Goal: Task Accomplishment & Management: Manage account settings

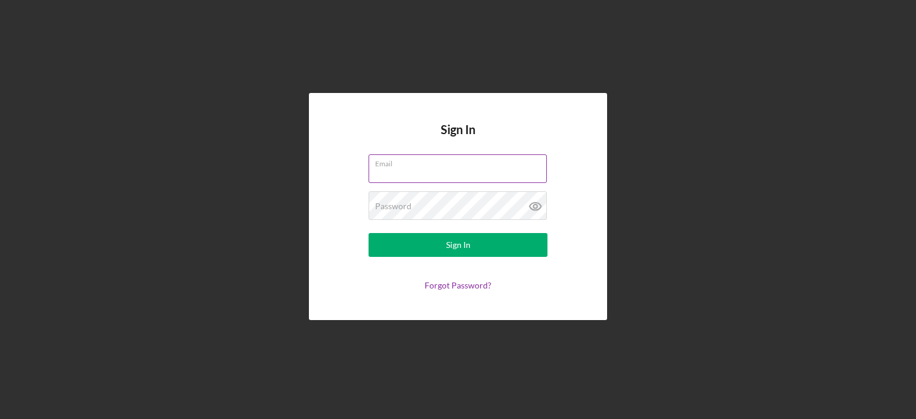
click at [502, 169] on input "Email" at bounding box center [457, 168] width 178 height 29
type input "[EMAIL_ADDRESS][DOMAIN_NAME]"
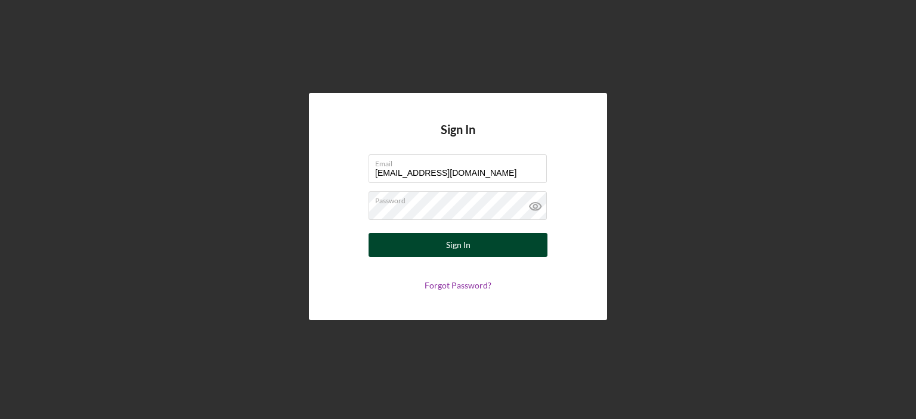
click at [501, 242] on button "Sign In" at bounding box center [457, 245] width 179 height 24
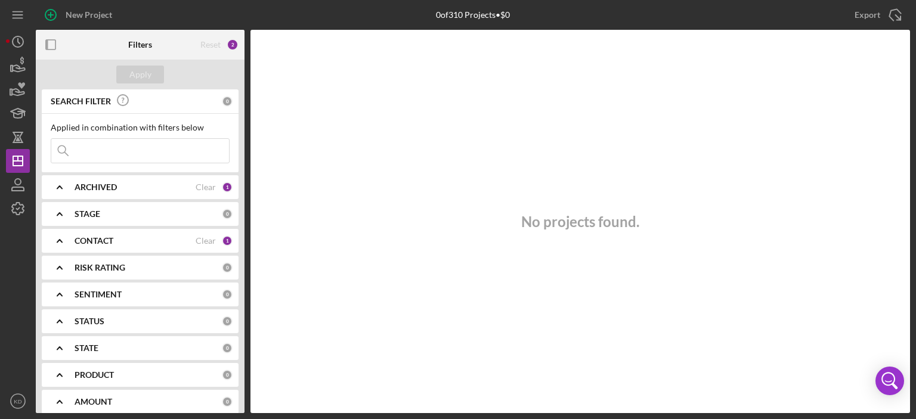
click at [224, 188] on div "1" at bounding box center [227, 187] width 11 height 11
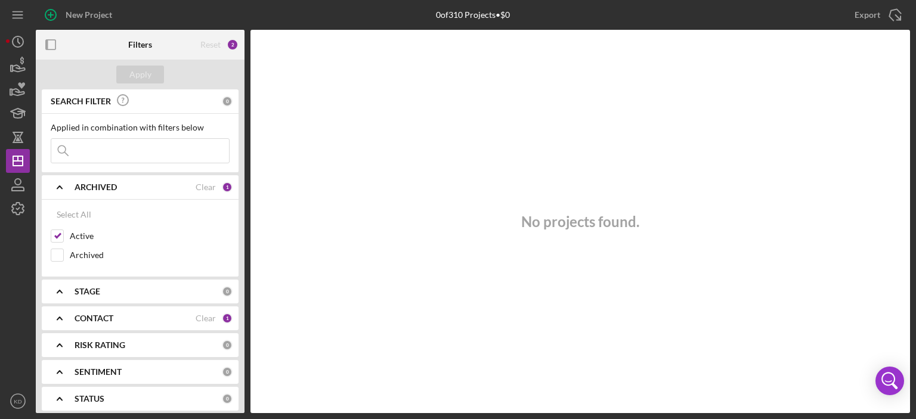
click at [224, 188] on div "1" at bounding box center [227, 187] width 11 height 11
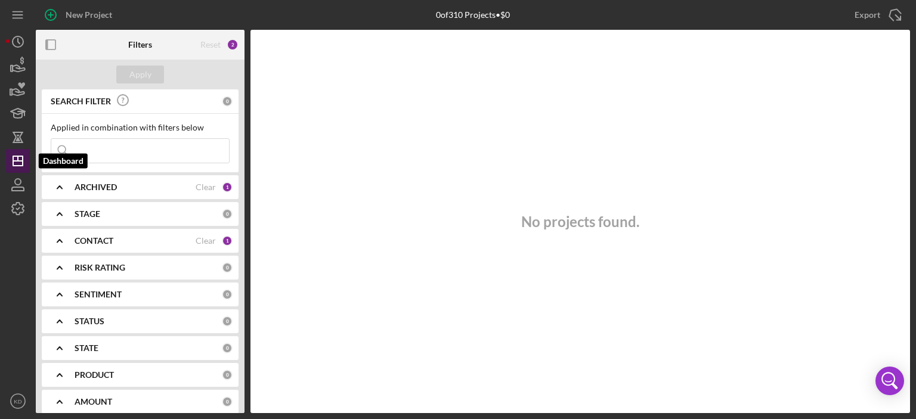
click at [20, 158] on icon "Icon/Dashboard" at bounding box center [18, 161] width 30 height 30
click at [59, 240] on polyline at bounding box center [59, 241] width 5 height 2
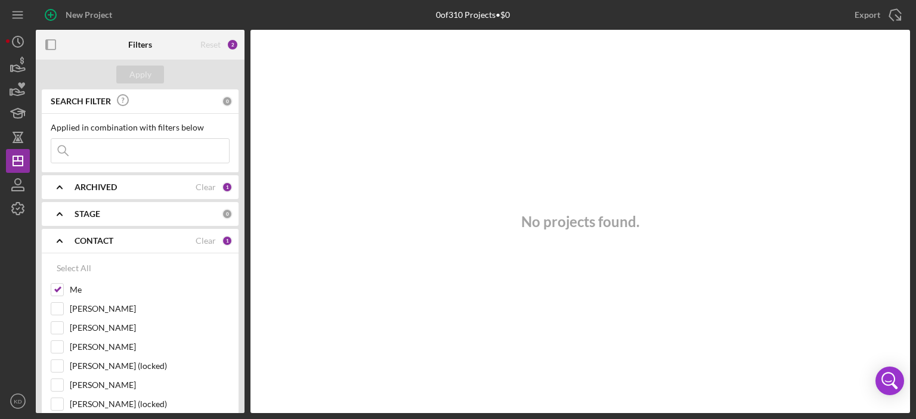
click at [59, 240] on polyline at bounding box center [59, 241] width 5 height 2
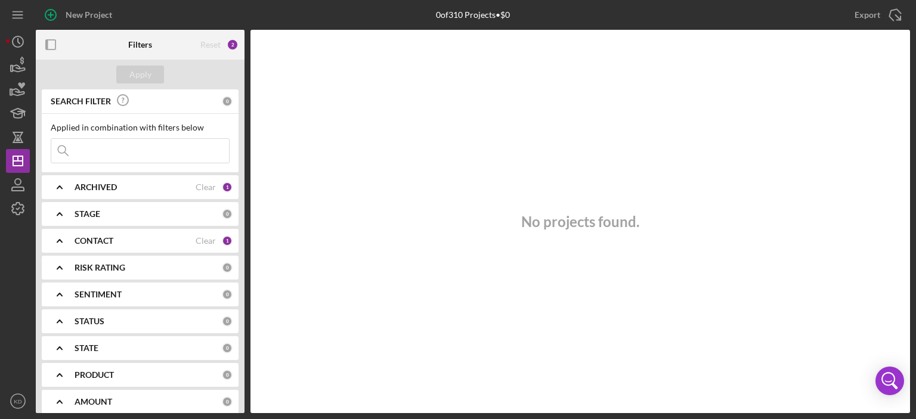
click at [59, 187] on polyline at bounding box center [59, 187] width 5 height 2
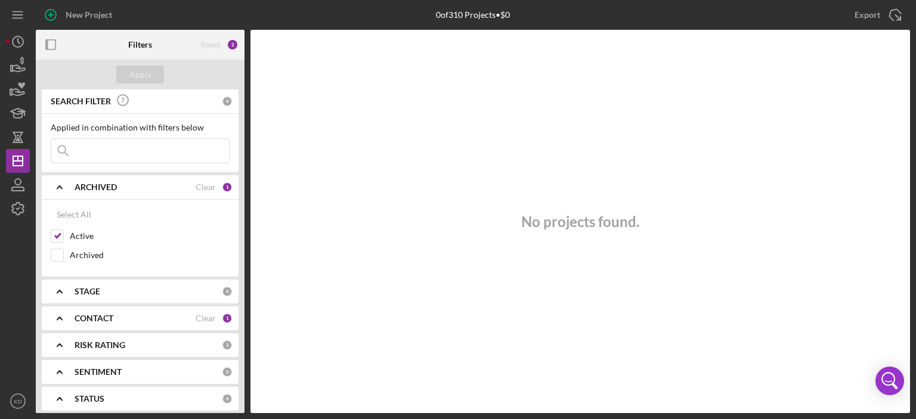
click at [59, 187] on polyline at bounding box center [59, 187] width 5 height 2
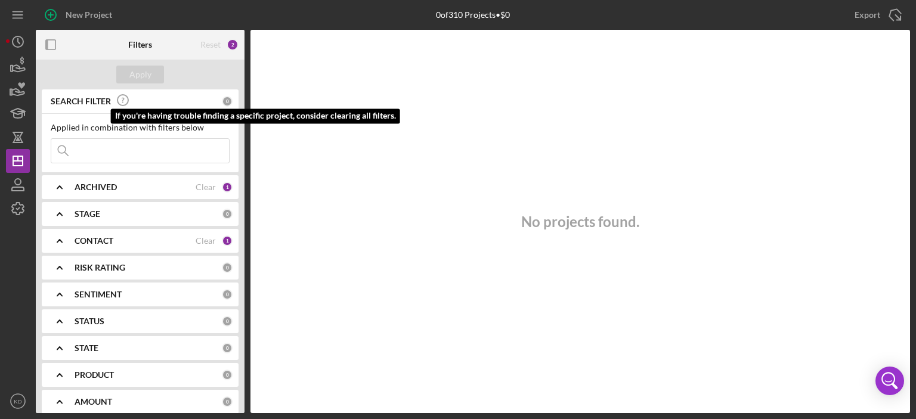
click at [124, 100] on icon at bounding box center [123, 100] width 30 height 30
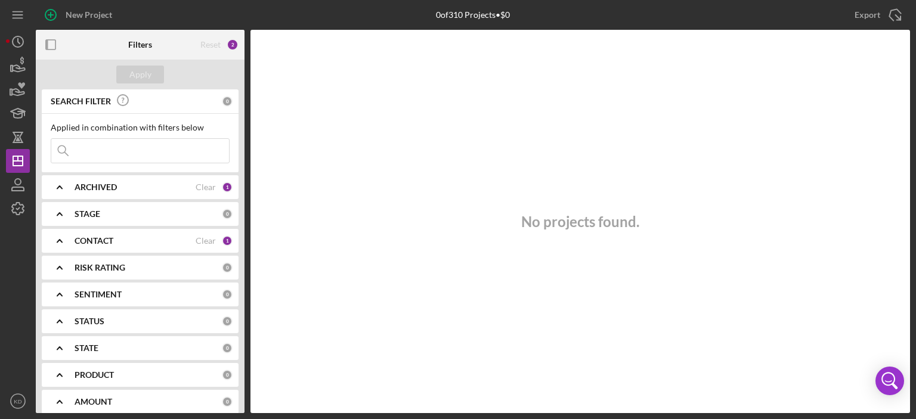
click at [129, 117] on div "Applied in combination with filters below Icon/Menu Close" at bounding box center [140, 143] width 197 height 58
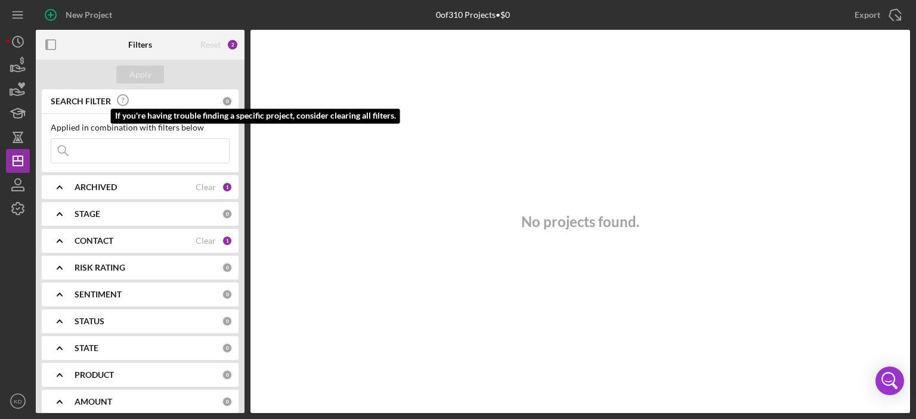
click at [125, 97] on icon at bounding box center [123, 100] width 30 height 30
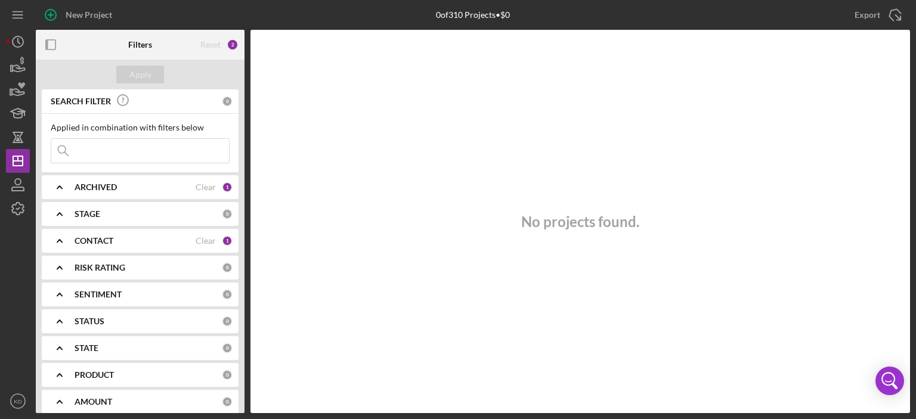
click at [231, 39] on div "2" at bounding box center [233, 45] width 12 height 12
click at [213, 42] on div "Reset" at bounding box center [210, 45] width 20 height 10
click at [50, 46] on icon "button" at bounding box center [51, 45] width 27 height 27
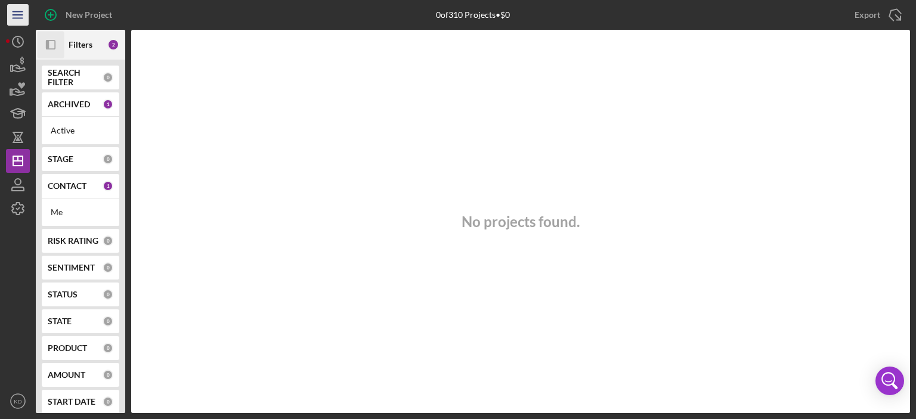
click at [16, 14] on icon "Icon/Menu" at bounding box center [18, 15] width 27 height 27
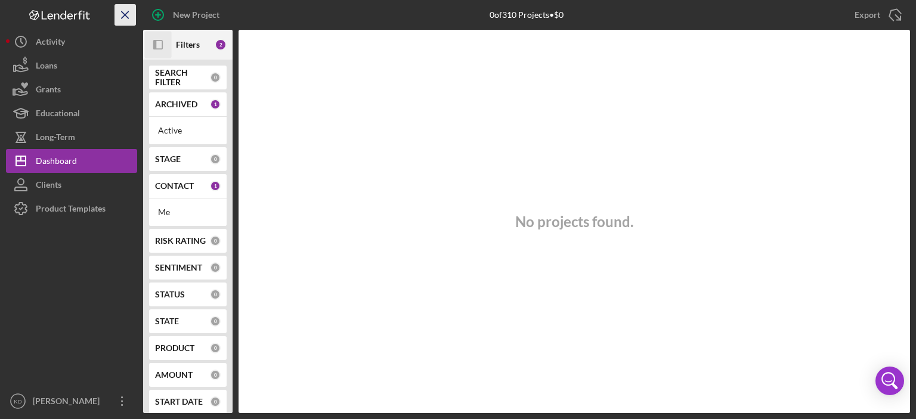
click at [126, 13] on line "button" at bounding box center [125, 14] width 7 height 7
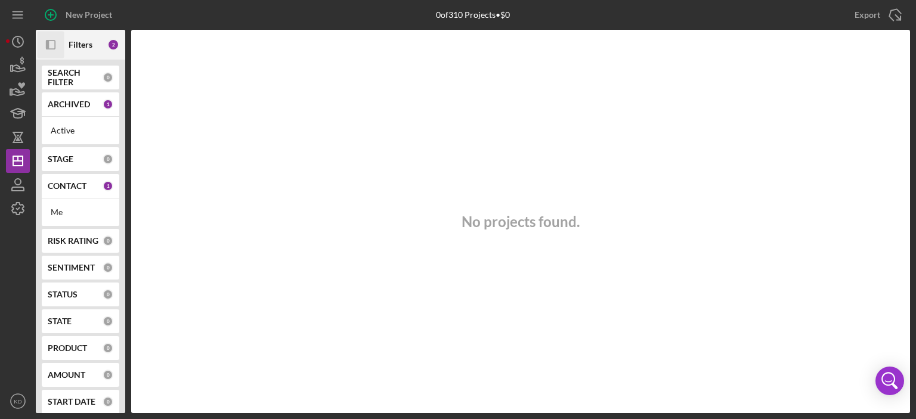
click at [51, 42] on icon "Icon/Panel Side Expand" at bounding box center [51, 45] width 27 height 27
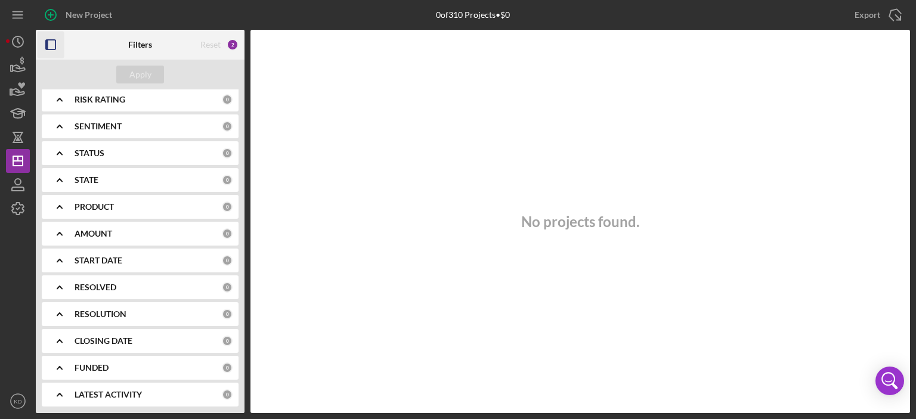
scroll to position [169, 0]
click at [217, 45] on div "Reset" at bounding box center [210, 45] width 20 height 10
click at [231, 42] on div "2" at bounding box center [233, 45] width 12 height 12
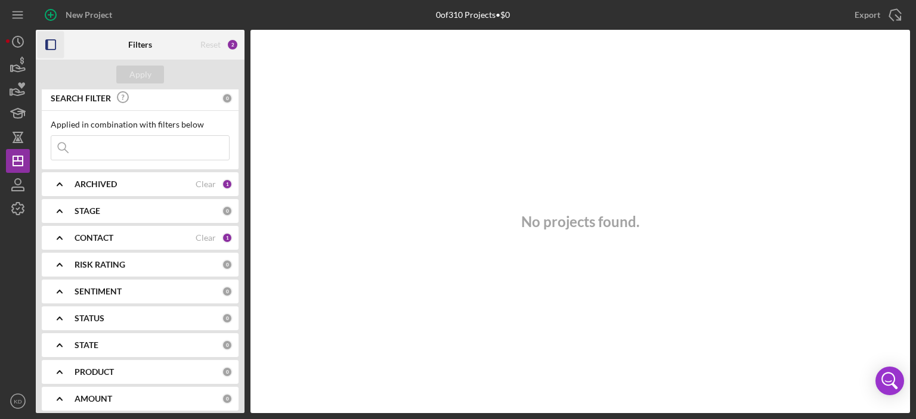
scroll to position [0, 0]
click at [101, 154] on input at bounding box center [140, 151] width 178 height 24
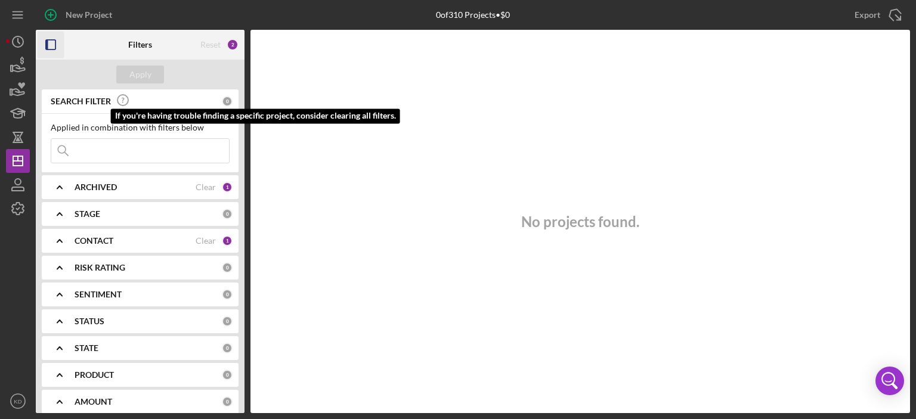
click at [120, 97] on icon at bounding box center [123, 100] width 30 height 30
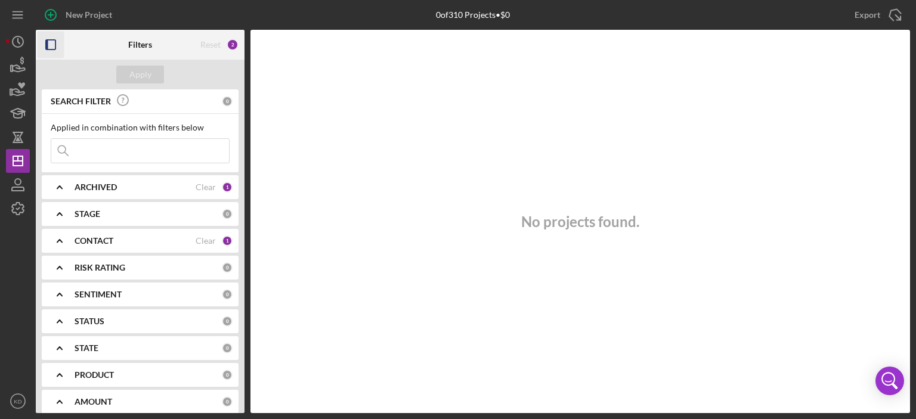
click at [58, 213] on polyline at bounding box center [59, 214] width 5 height 2
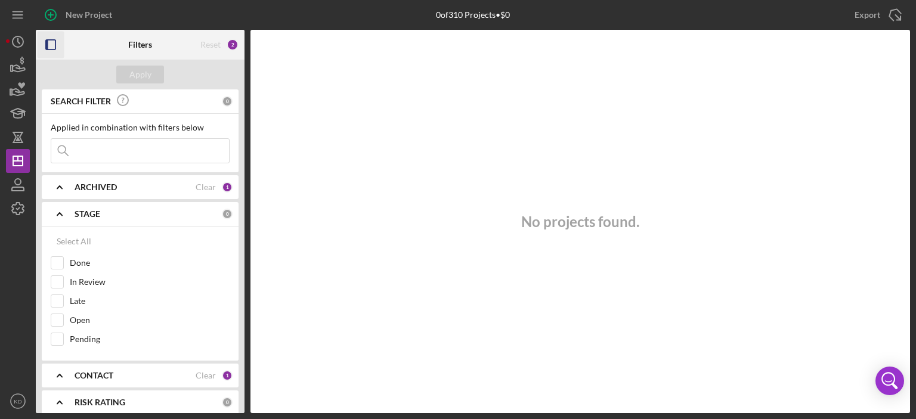
click at [61, 185] on icon "Icon/Expander" at bounding box center [60, 187] width 30 height 30
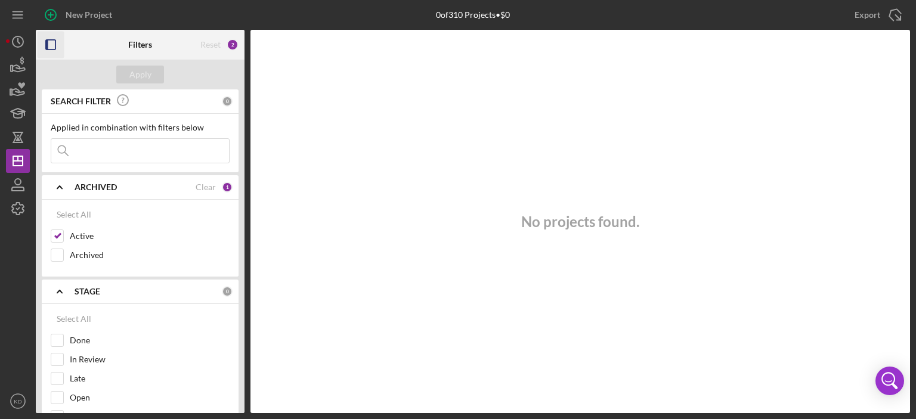
click at [62, 187] on icon "Icon/Expander" at bounding box center [60, 187] width 30 height 30
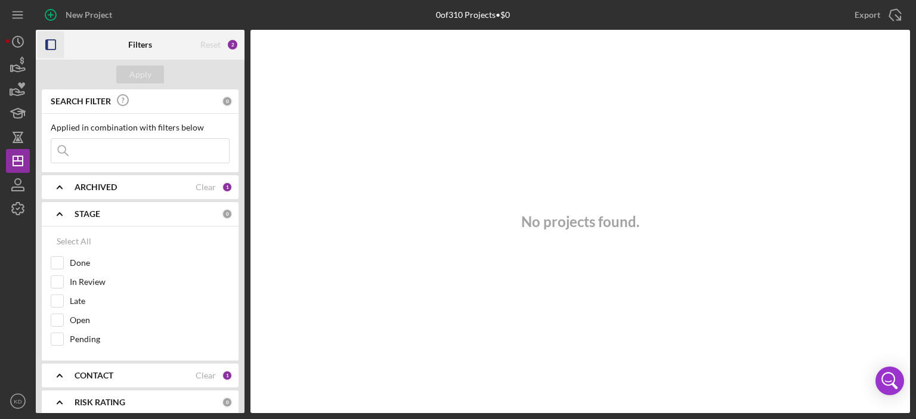
click at [60, 212] on icon "Icon/Expander" at bounding box center [60, 214] width 30 height 30
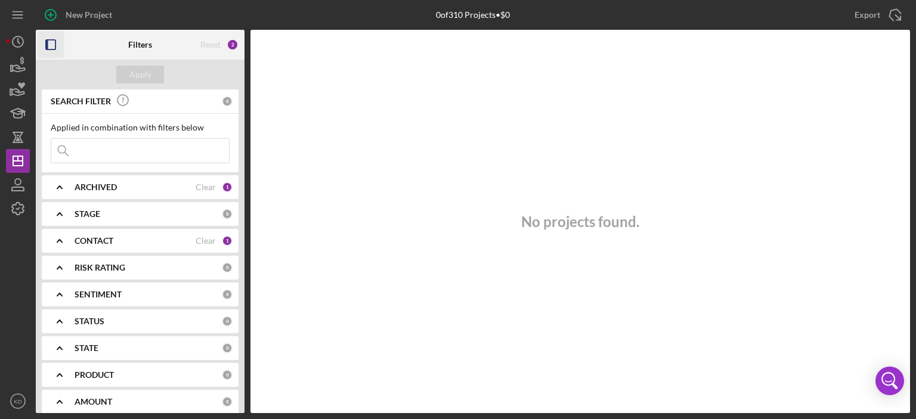
click at [58, 240] on polyline at bounding box center [59, 241] width 5 height 2
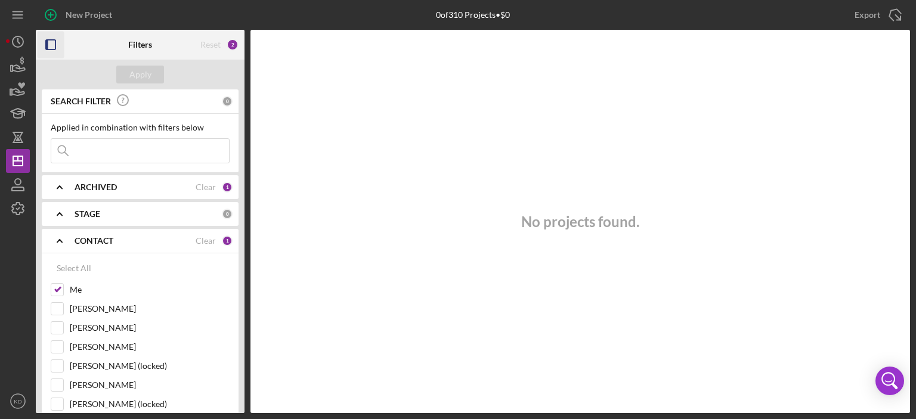
click at [58, 240] on polyline at bounding box center [59, 241] width 5 height 2
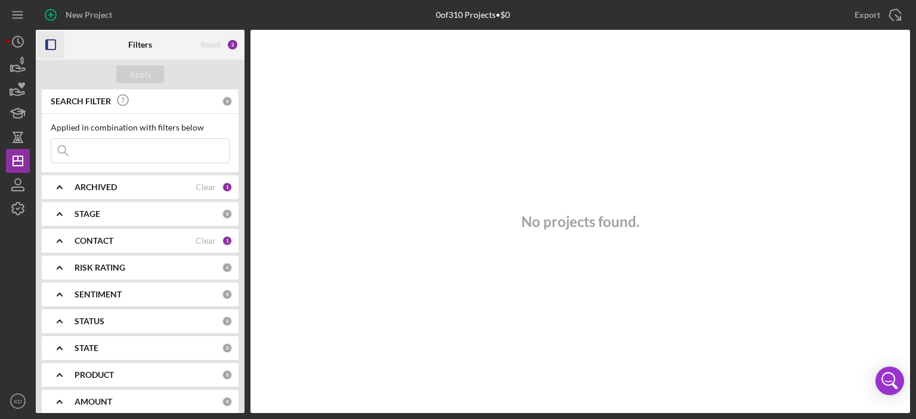
click at [60, 321] on icon "Icon/Expander" at bounding box center [60, 321] width 30 height 30
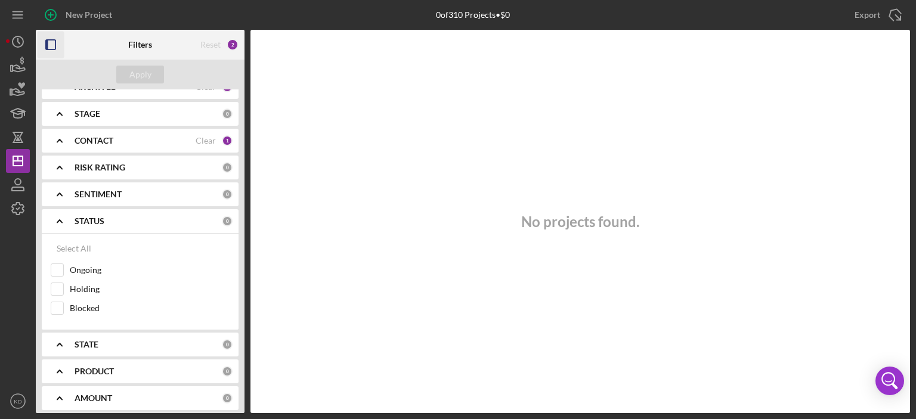
scroll to position [99, 0]
click at [59, 219] on icon "Icon/Expander" at bounding box center [60, 222] width 30 height 30
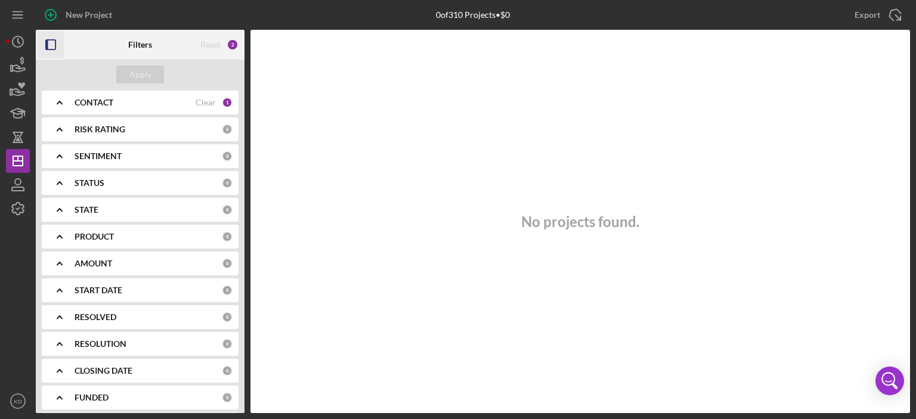
scroll to position [169, 0]
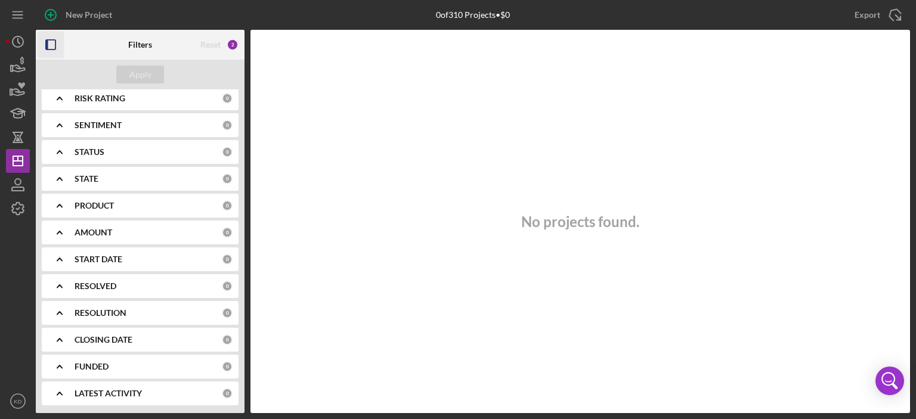
click at [230, 42] on div "2" at bounding box center [233, 45] width 12 height 12
click at [60, 96] on icon "Icon/Expander" at bounding box center [60, 98] width 30 height 30
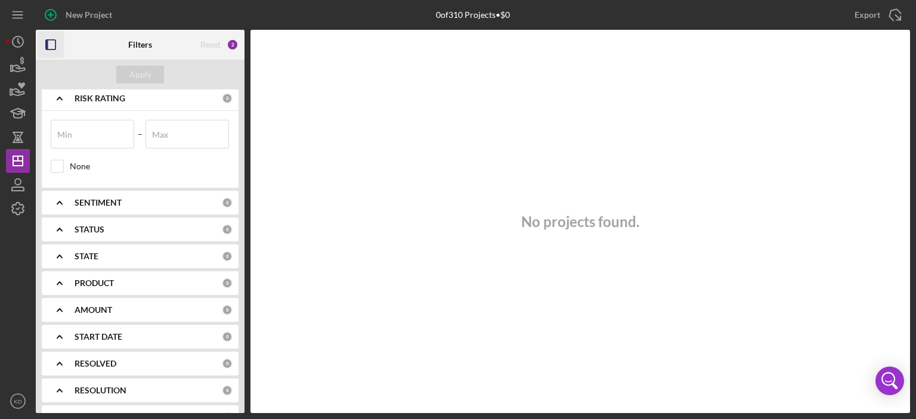
click at [60, 96] on icon "Icon/Expander" at bounding box center [60, 98] width 30 height 30
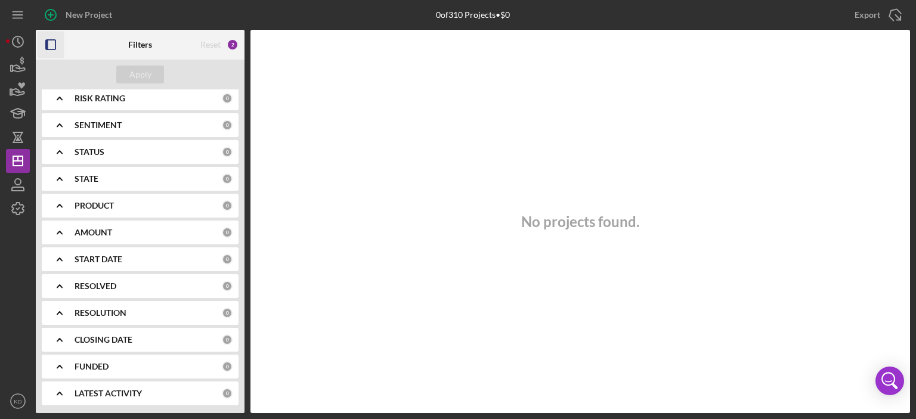
click at [60, 151] on polyline at bounding box center [59, 152] width 5 height 2
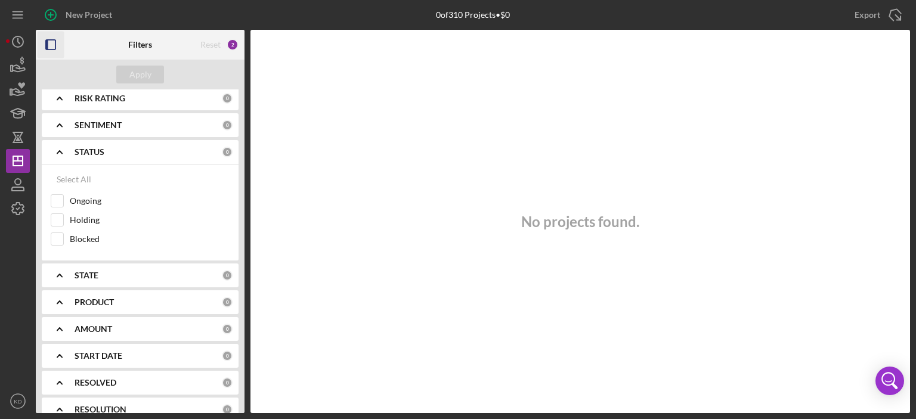
click at [60, 151] on polyline at bounding box center [59, 152] width 5 height 2
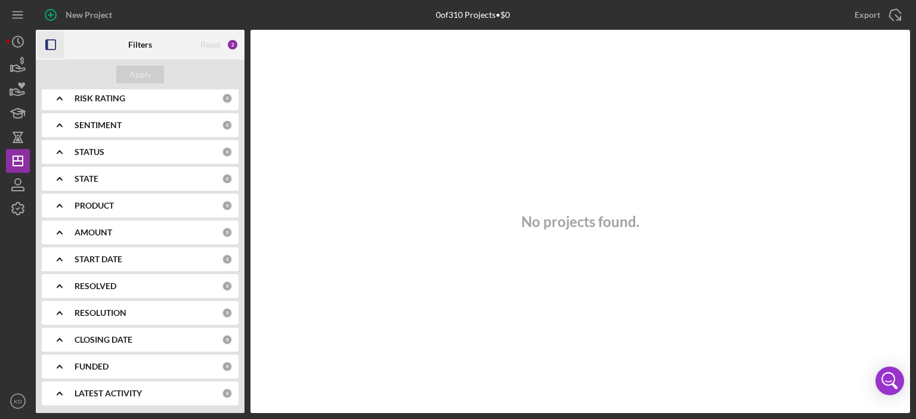
click at [60, 176] on icon "Icon/Expander" at bounding box center [60, 179] width 30 height 30
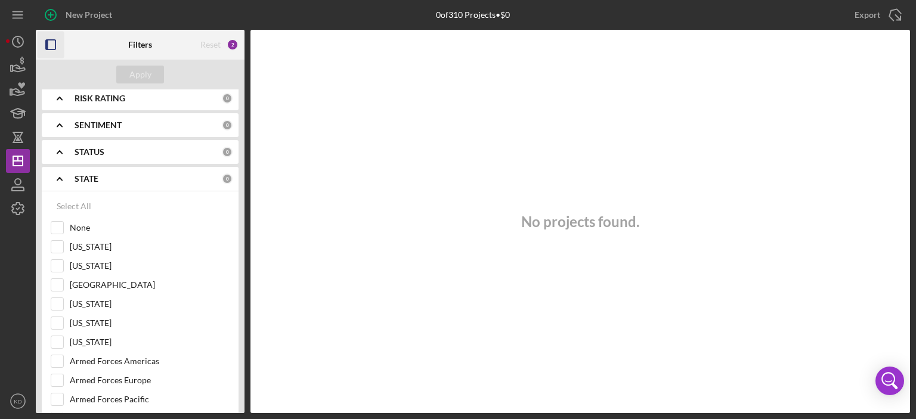
click at [60, 176] on icon "Icon/Expander" at bounding box center [60, 179] width 30 height 30
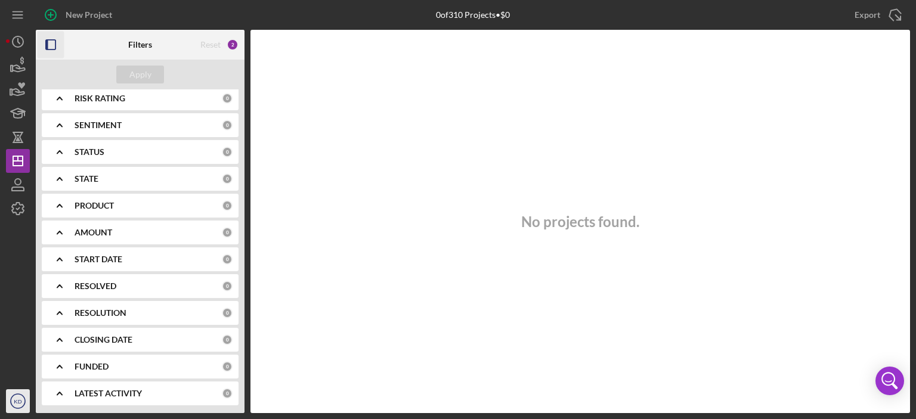
click at [15, 396] on icon "KD" at bounding box center [18, 401] width 24 height 30
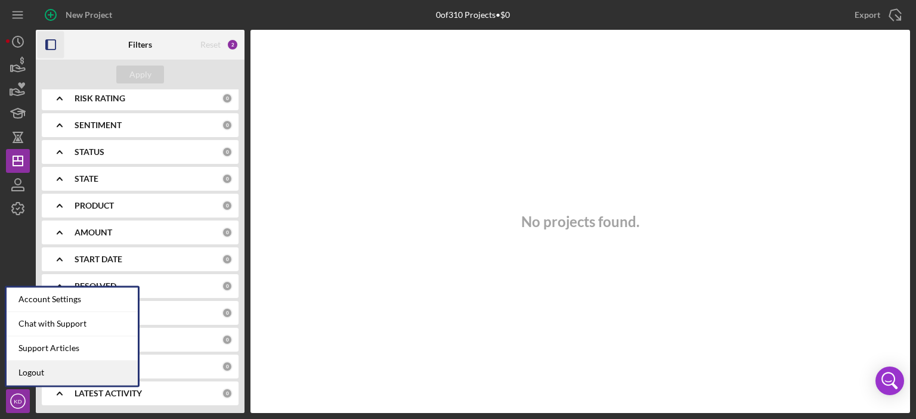
click at [17, 374] on link "Logout" at bounding box center [72, 373] width 131 height 24
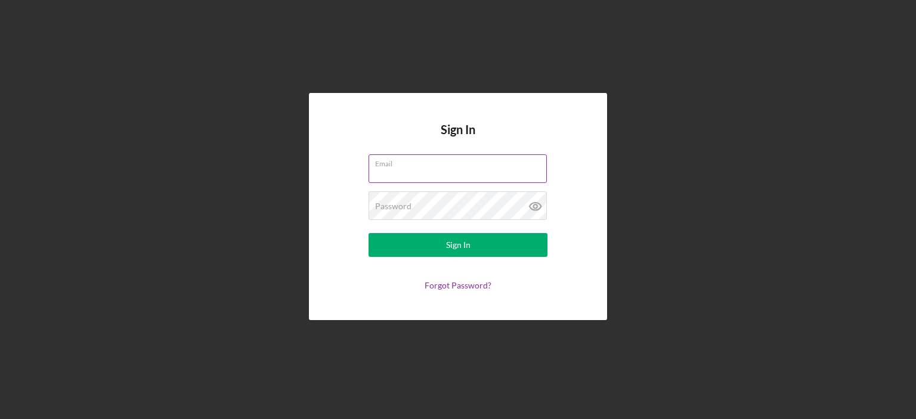
click at [448, 173] on input "Email" at bounding box center [457, 168] width 178 height 29
type input "[EMAIL_ADDRESS][DOMAIN_NAME]"
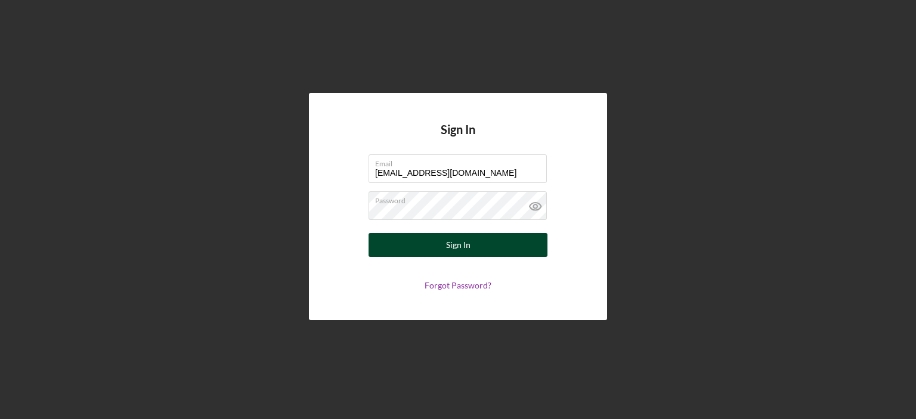
click at [457, 244] on div "Sign In" at bounding box center [458, 245] width 24 height 24
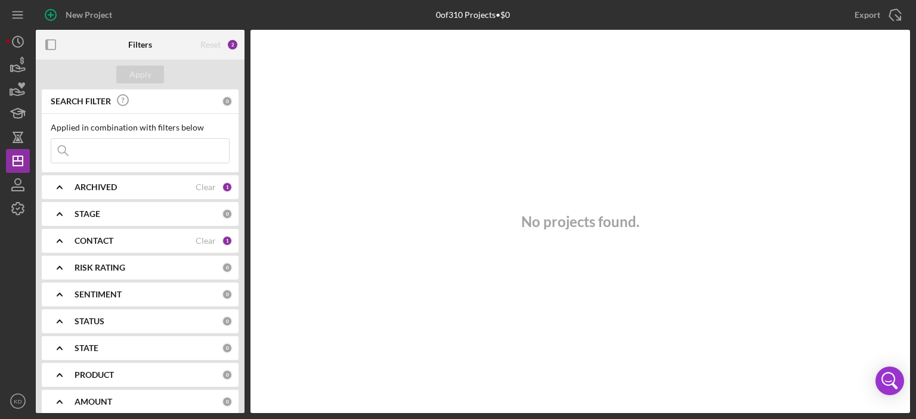
click at [224, 98] on div "0" at bounding box center [227, 101] width 11 height 11
click at [234, 45] on div "2" at bounding box center [233, 45] width 12 height 12
click at [235, 39] on div "Reset 2" at bounding box center [219, 45] width 38 height 30
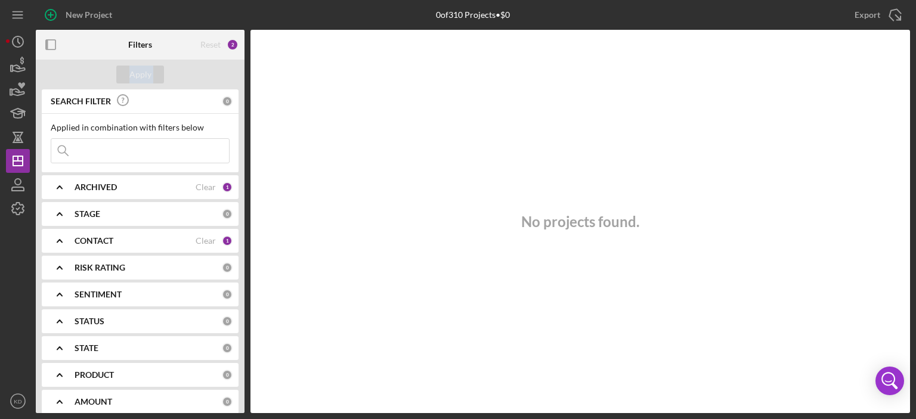
click at [235, 39] on div "Reset 2" at bounding box center [219, 45] width 38 height 30
click at [235, 39] on div "2" at bounding box center [233, 45] width 12 height 12
click at [350, 190] on div "No projects found." at bounding box center [579, 221] width 659 height 383
click at [894, 381] on icon "Open Intercom Messenger" at bounding box center [889, 381] width 29 height 29
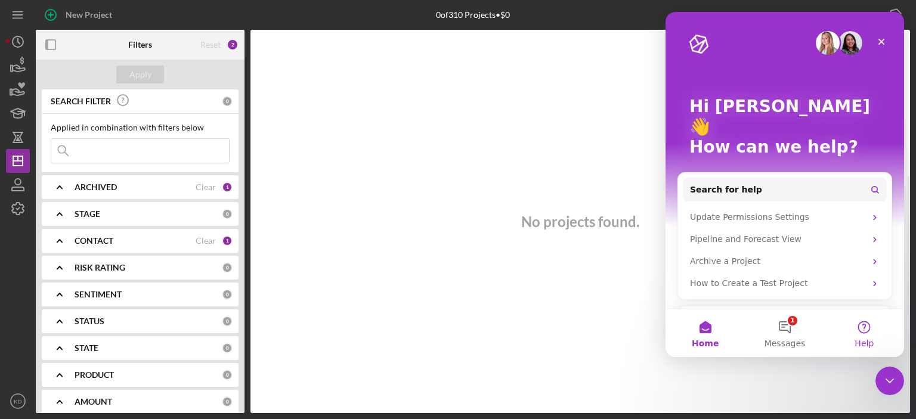
click at [862, 322] on button "Help" at bounding box center [863, 333] width 79 height 48
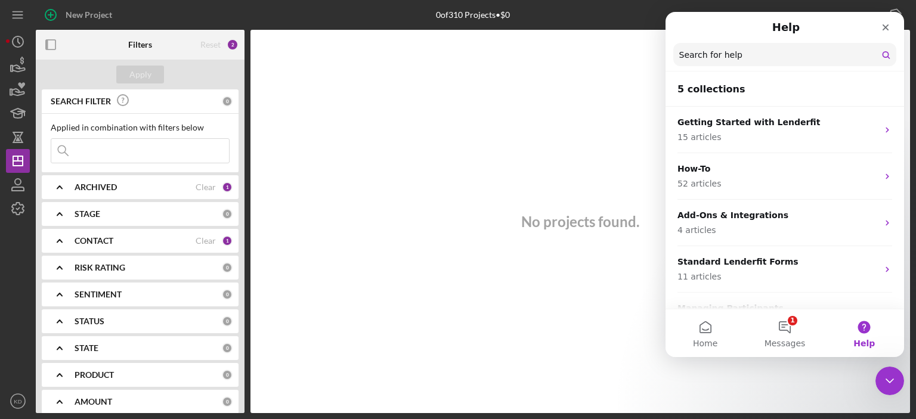
click at [690, 57] on input "Search for help" at bounding box center [784, 54] width 223 height 23
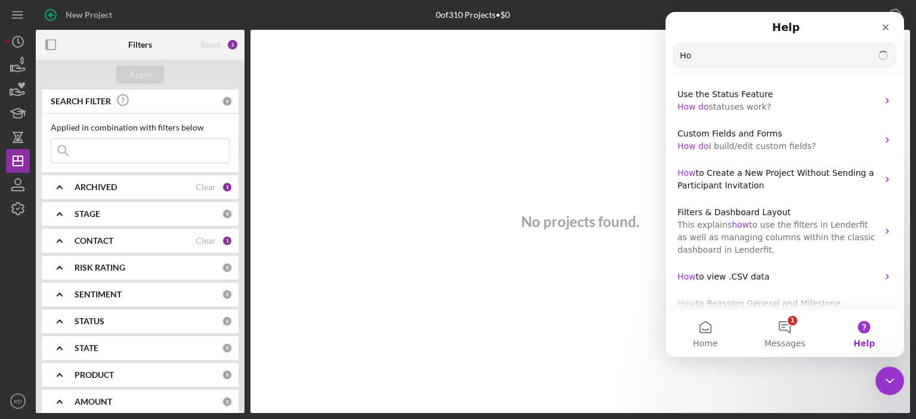
type input "H"
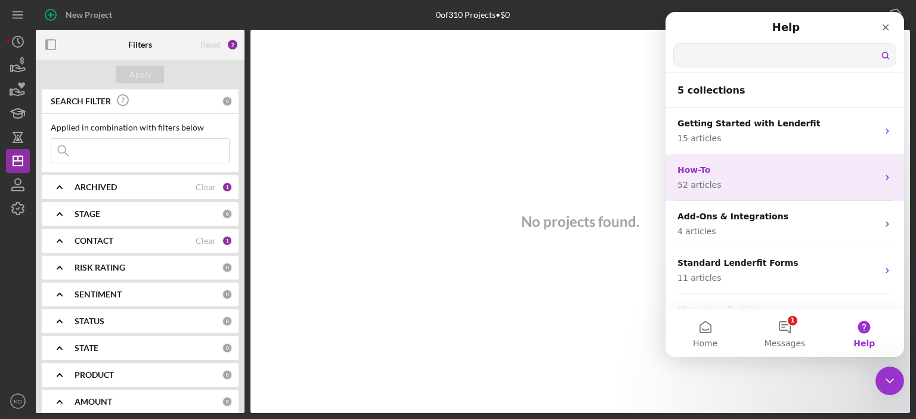
click at [746, 181] on p "52 articles" at bounding box center [777, 185] width 200 height 13
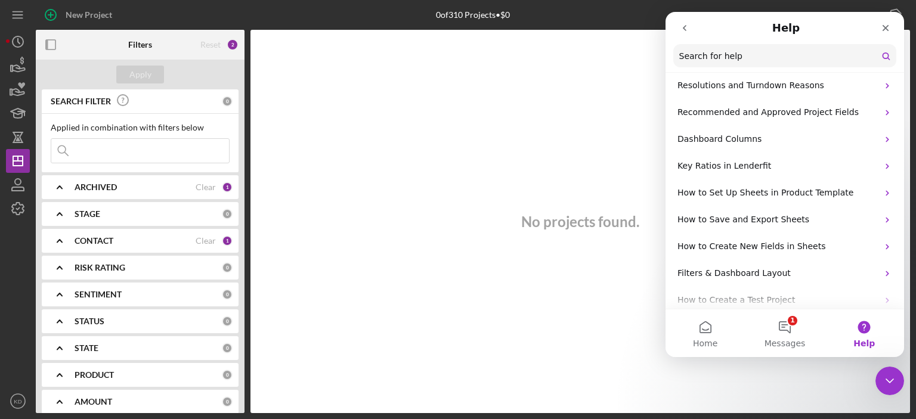
scroll to position [1280, 0]
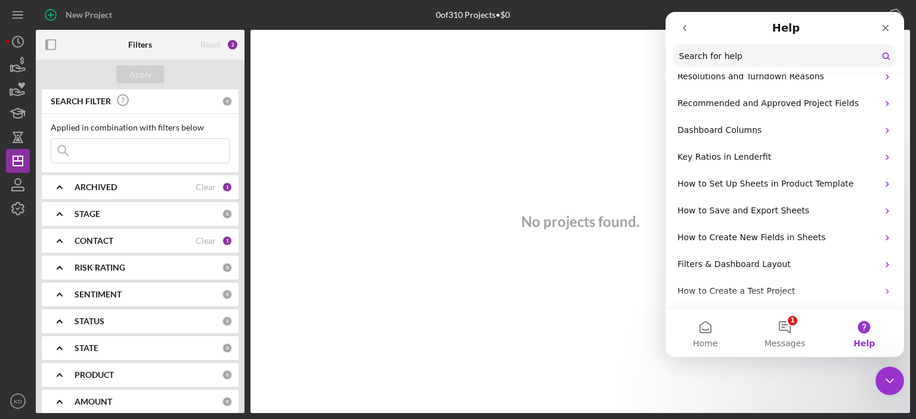
drag, startPoint x: 900, startPoint y: 100, endPoint x: 1573, endPoint y: 308, distance: 703.9
click at [890, 25] on div "Close" at bounding box center [884, 27] width 21 height 21
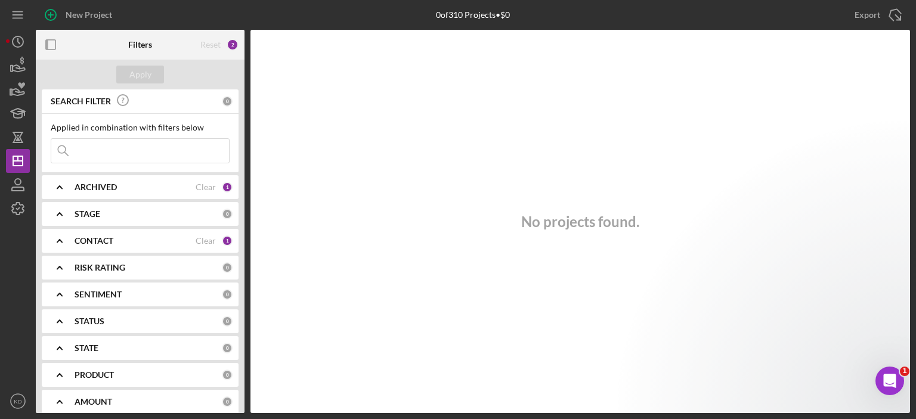
scroll to position [0, 0]
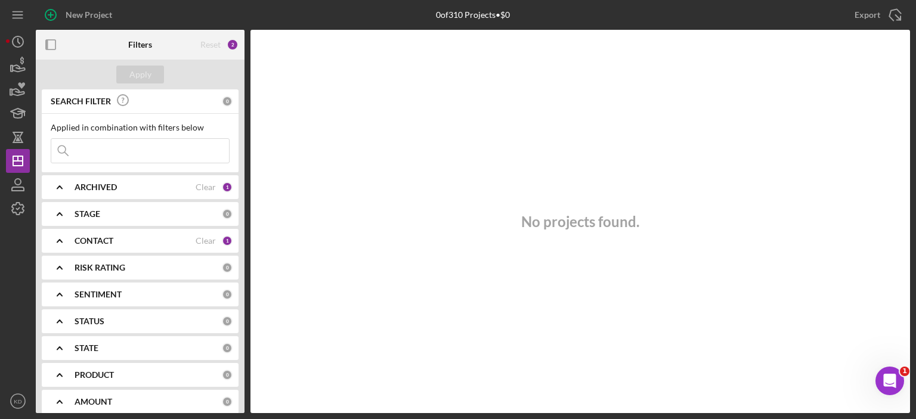
click at [457, 16] on div "0 of 310 Projects • $0" at bounding box center [473, 15] width 74 height 10
click at [219, 97] on div "SEARCH FILTER 0" at bounding box center [140, 101] width 185 height 27
click at [224, 188] on div "1" at bounding box center [227, 187] width 11 height 11
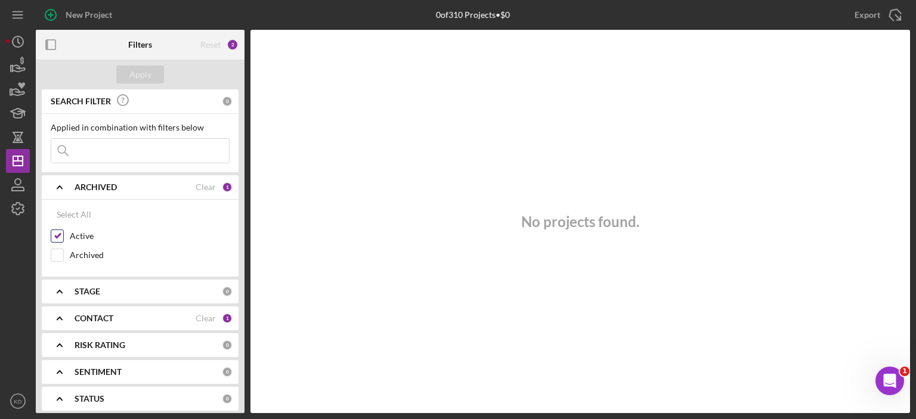
click at [55, 238] on input "Active" at bounding box center [57, 236] width 12 height 12
checkbox input "false"
click at [150, 71] on div "Apply" at bounding box center [140, 75] width 22 height 18
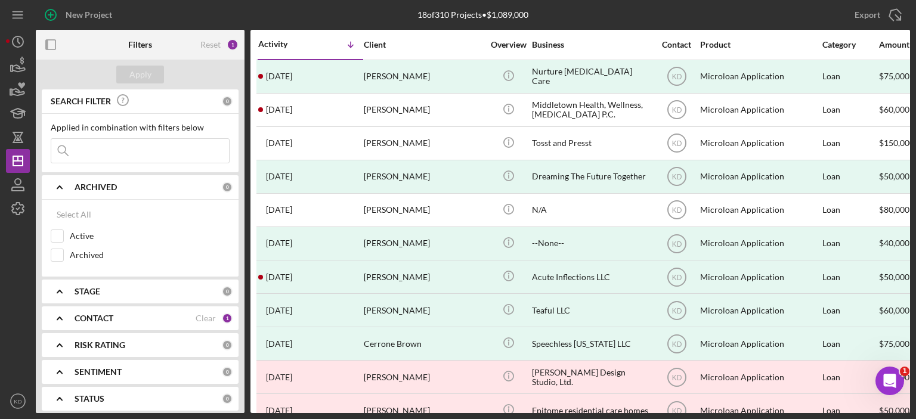
scroll to position [263, 0]
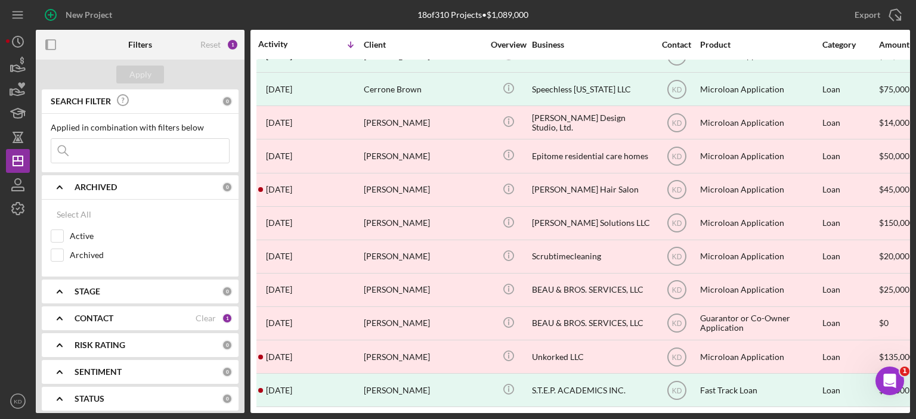
click at [56, 187] on icon "Icon/Expander" at bounding box center [60, 187] width 30 height 30
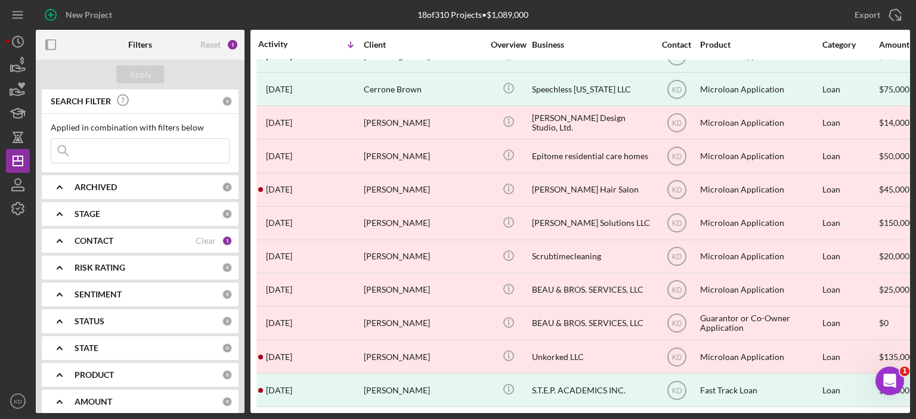
click at [222, 237] on div "1" at bounding box center [227, 240] width 11 height 11
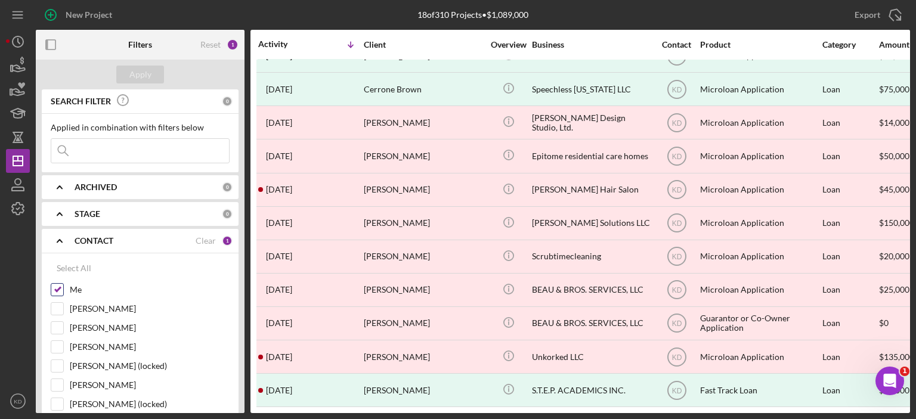
click at [60, 291] on input "Me" at bounding box center [57, 290] width 12 height 12
checkbox input "false"
click at [148, 75] on div "Apply" at bounding box center [140, 75] width 22 height 18
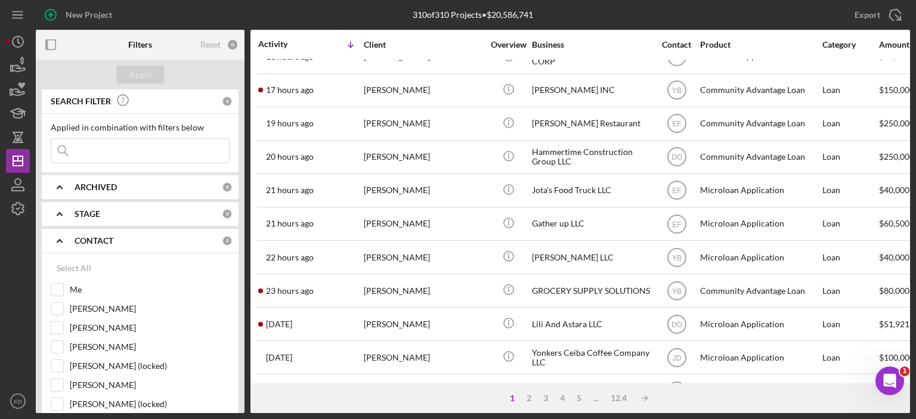
scroll to position [0, 0]
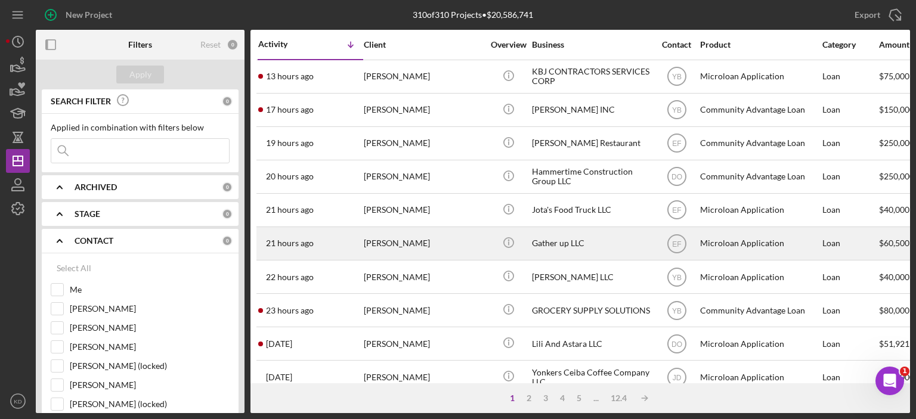
click at [544, 246] on div "Gather up LLC" at bounding box center [591, 244] width 119 height 32
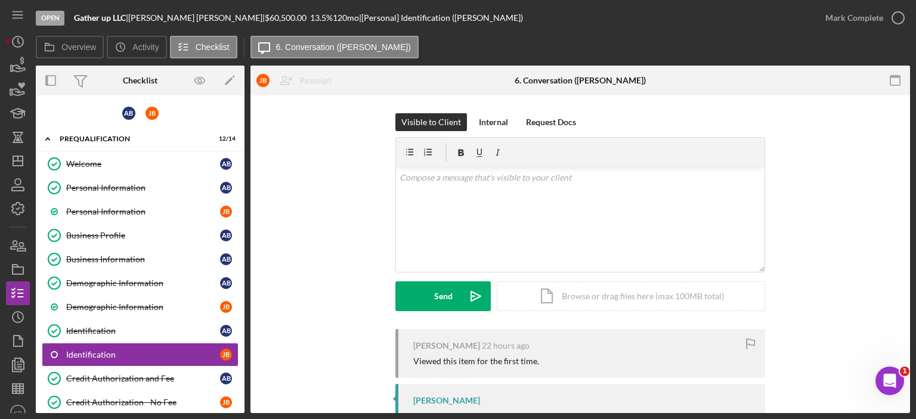
scroll to position [98, 0]
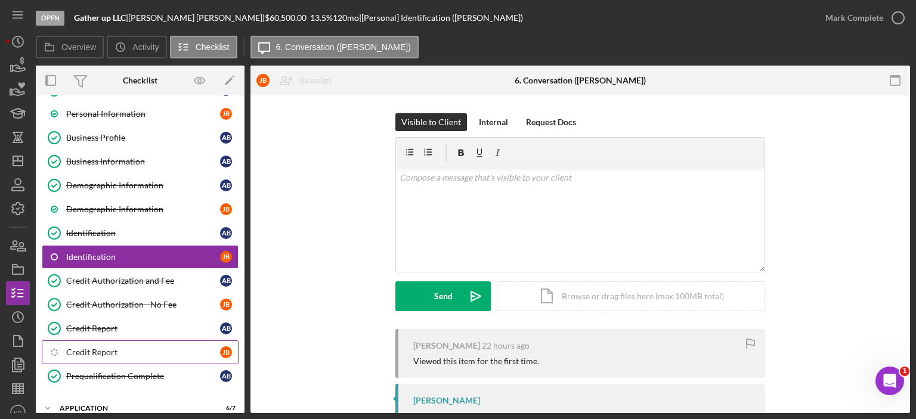
click at [83, 342] on link "Icon/Checklist Item Sub Internal Credit Report [PERSON_NAME]" at bounding box center [140, 352] width 197 height 24
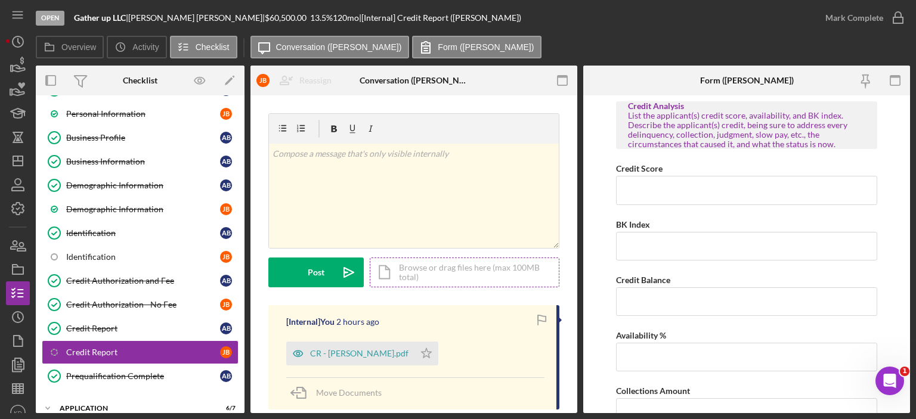
click at [425, 270] on div "Icon/Document Browse or drag files here (max 100MB total) Tap to choose files o…" at bounding box center [465, 273] width 190 height 30
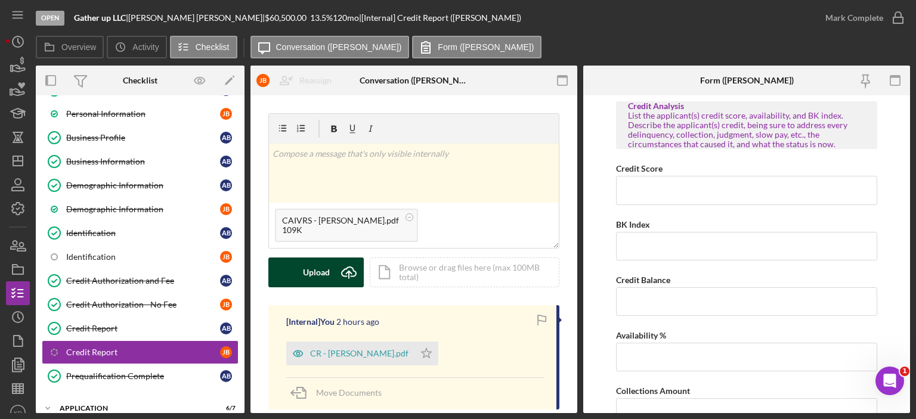
click at [293, 274] on button "Upload Icon/Upload" at bounding box center [315, 273] width 95 height 30
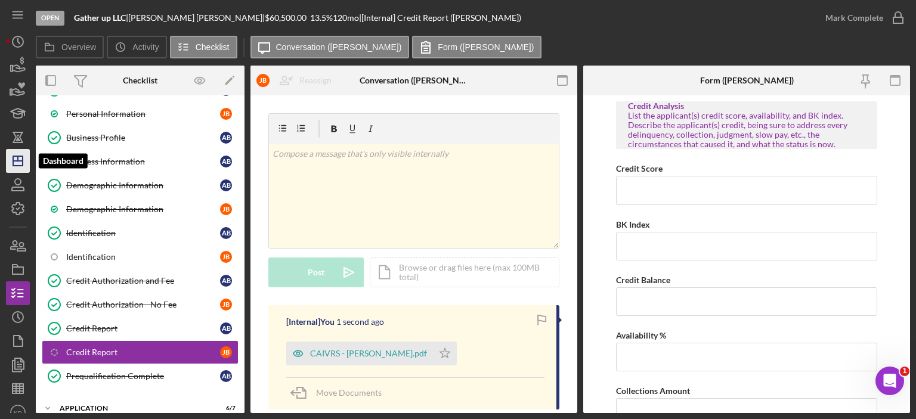
click at [18, 156] on polygon "button" at bounding box center [18, 161] width 10 height 10
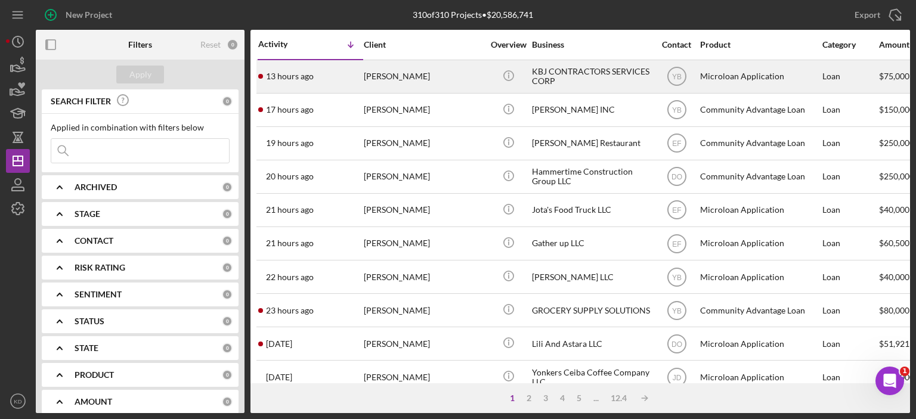
click at [561, 72] on div "KBJ CONTRACTORS SERVICES CORP" at bounding box center [591, 77] width 119 height 32
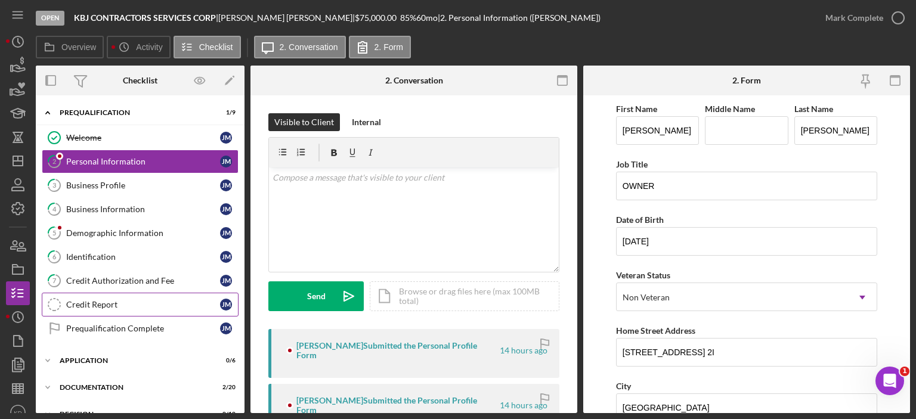
click at [111, 300] on div "Credit Report" at bounding box center [143, 305] width 154 height 10
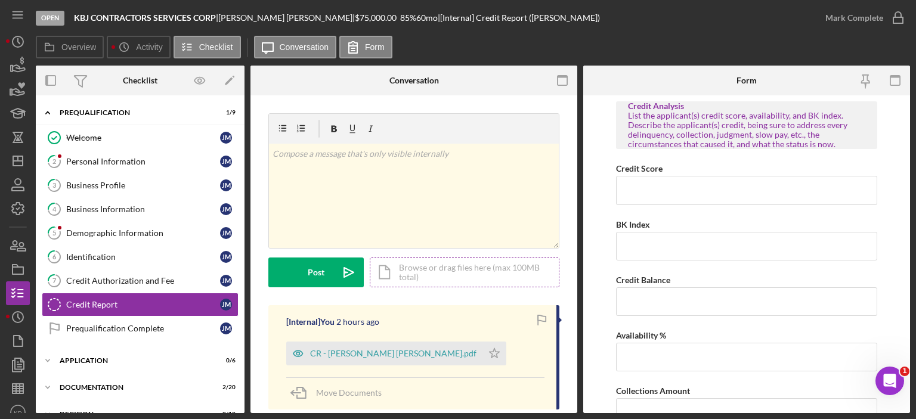
click at [436, 274] on div "Icon/Document Browse or drag files here (max 100MB total) Tap to choose files o…" at bounding box center [465, 273] width 190 height 30
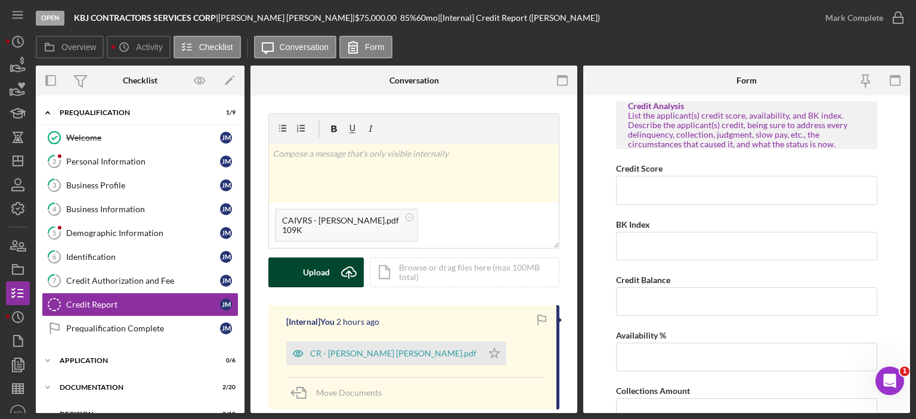
click at [315, 271] on div "Upload" at bounding box center [316, 273] width 27 height 30
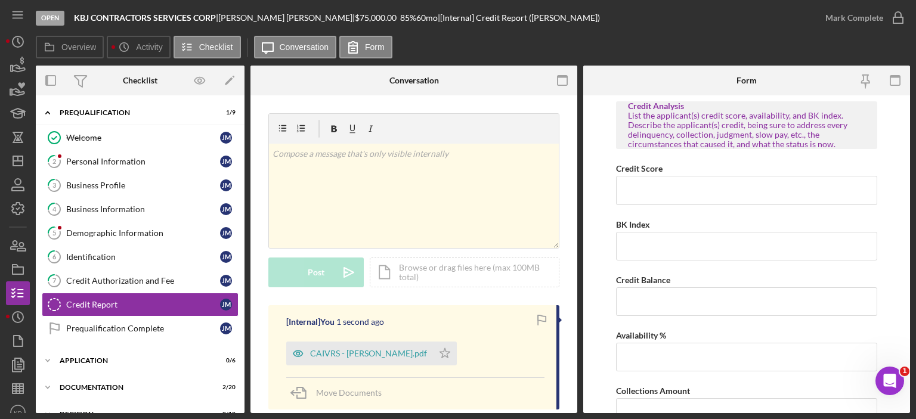
click at [572, 309] on div "v Color teal Color pink Remove color Add row above Add row below Add column bef…" at bounding box center [413, 413] width 327 height 636
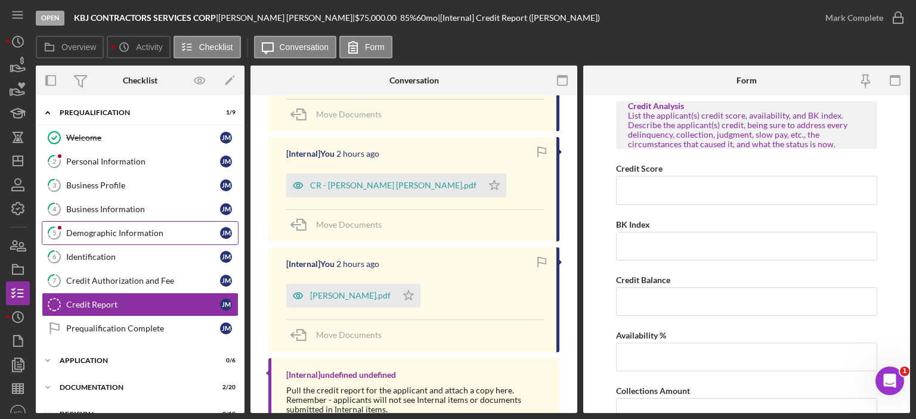
click at [117, 232] on div "Demographic Information" at bounding box center [143, 233] width 154 height 10
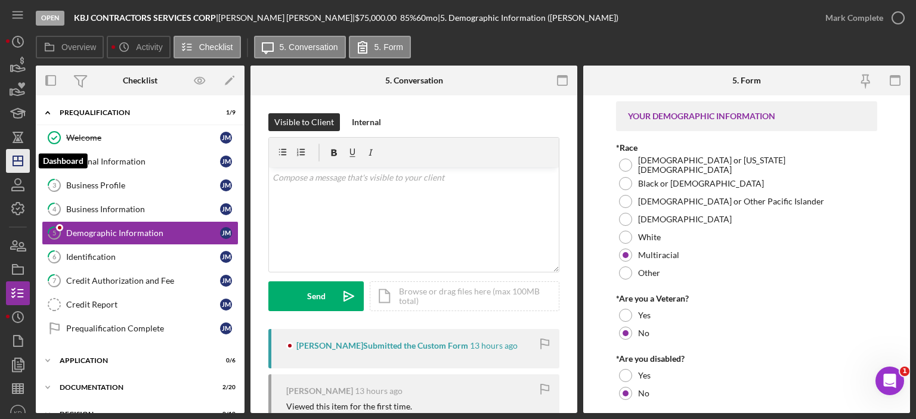
click at [25, 156] on icon "Icon/Dashboard" at bounding box center [18, 161] width 30 height 30
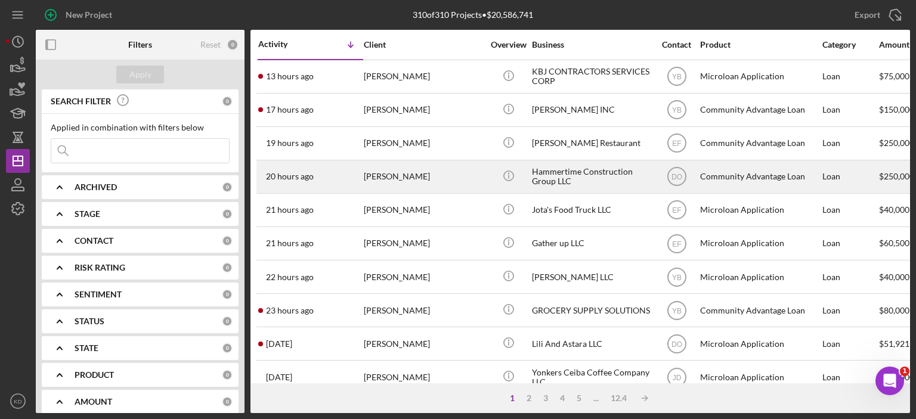
click at [398, 173] on div "[PERSON_NAME]" at bounding box center [423, 177] width 119 height 32
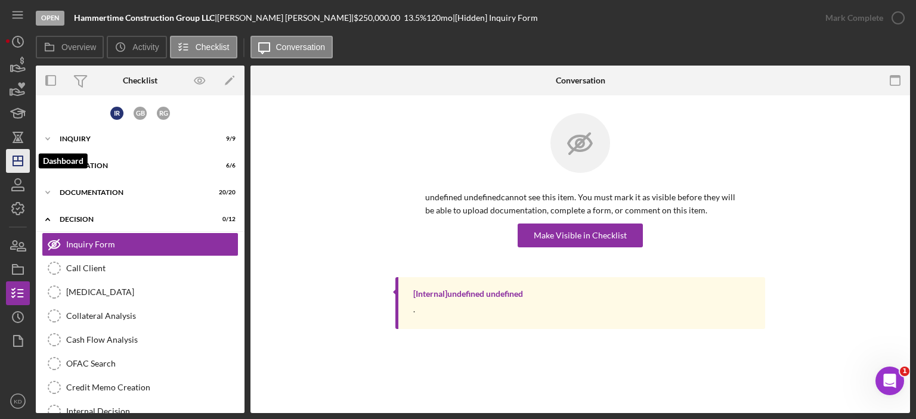
click at [15, 163] on icon "Icon/Dashboard" at bounding box center [18, 161] width 30 height 30
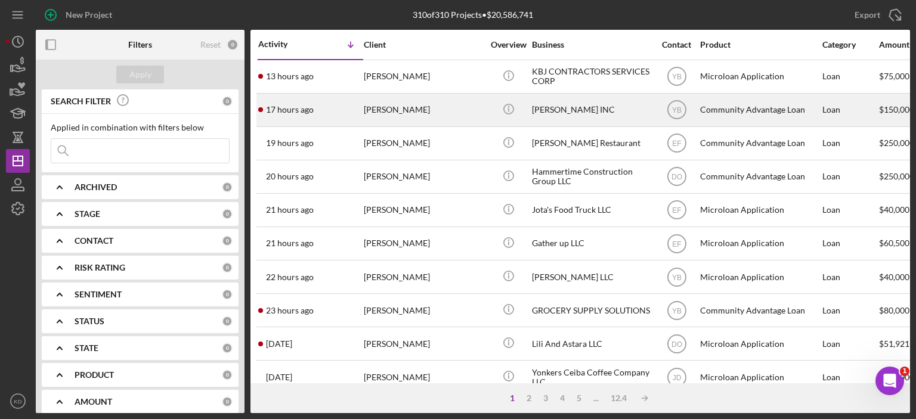
click at [383, 106] on div "[PERSON_NAME]" at bounding box center [423, 110] width 119 height 32
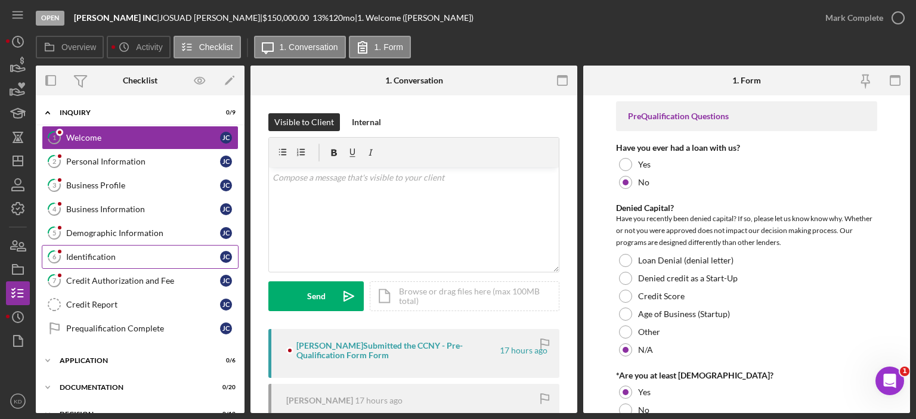
click at [94, 257] on div "Identification" at bounding box center [143, 257] width 154 height 10
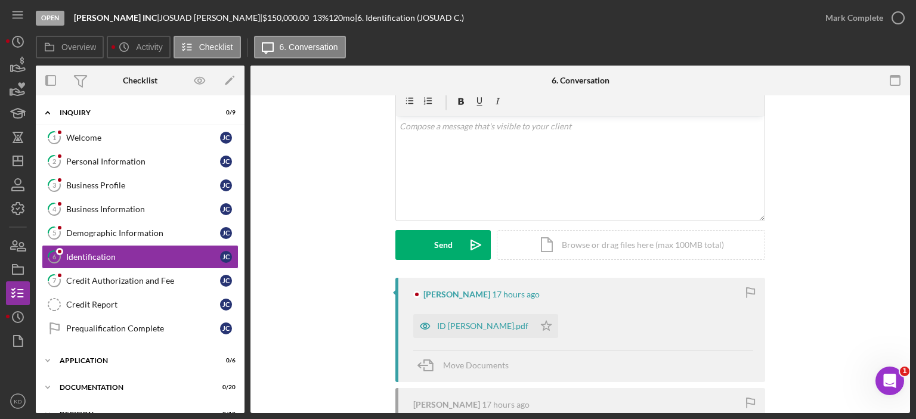
scroll to position [56, 0]
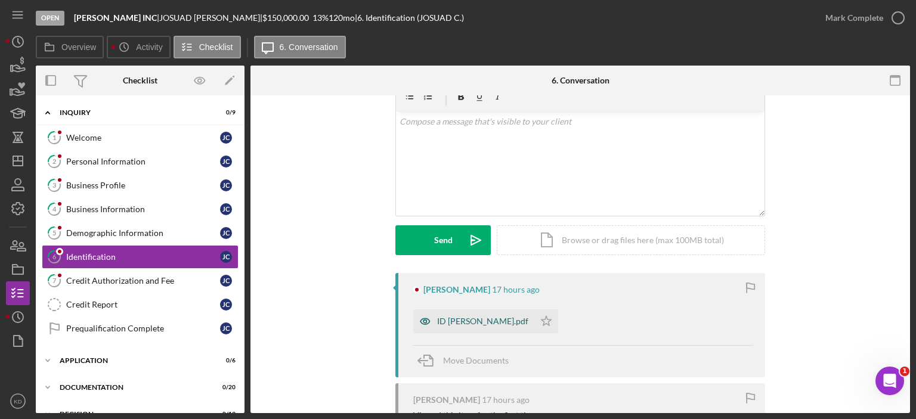
click at [500, 321] on div "ID [PERSON_NAME].pdf" at bounding box center [482, 322] width 91 height 10
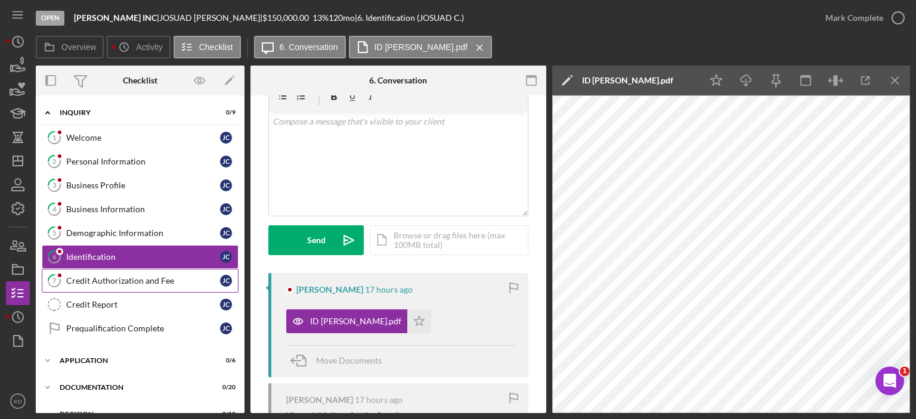
click at [104, 276] on div "Credit Authorization and Fee" at bounding box center [143, 281] width 154 height 10
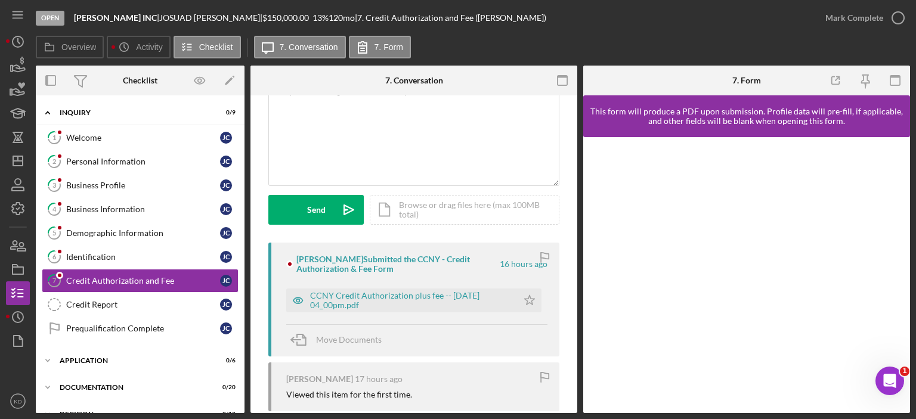
scroll to position [67, 0]
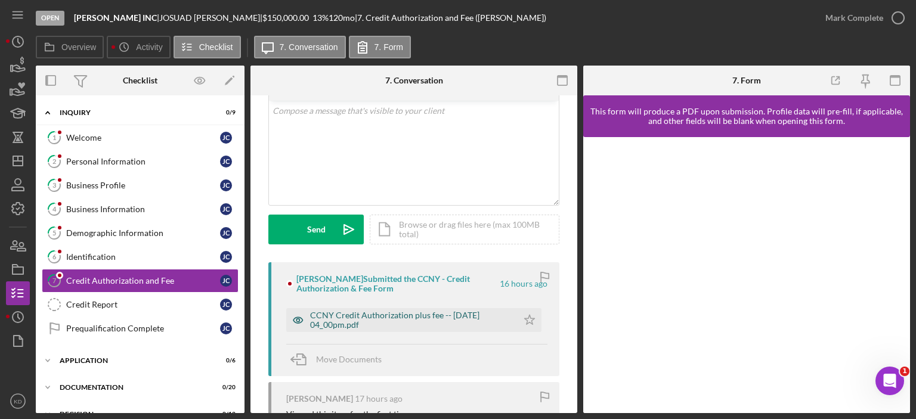
click at [442, 315] on div "CCNY Credit Authorization plus fee -- [DATE] 04_00pm.pdf" at bounding box center [410, 320] width 201 height 19
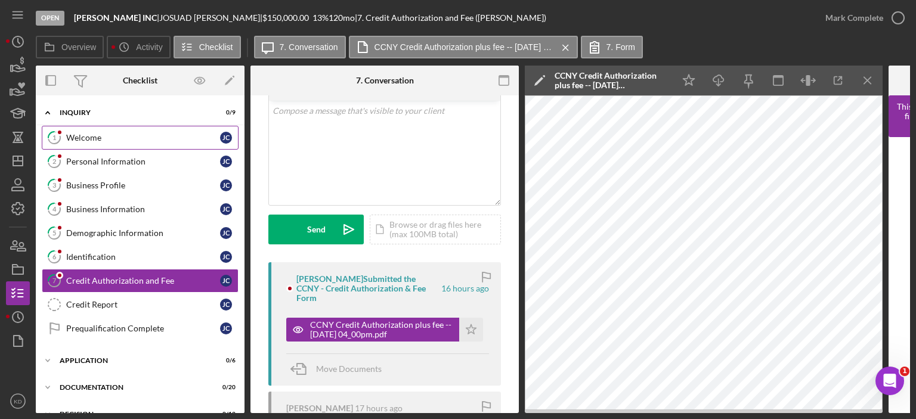
click at [74, 138] on div "Welcome" at bounding box center [143, 138] width 154 height 10
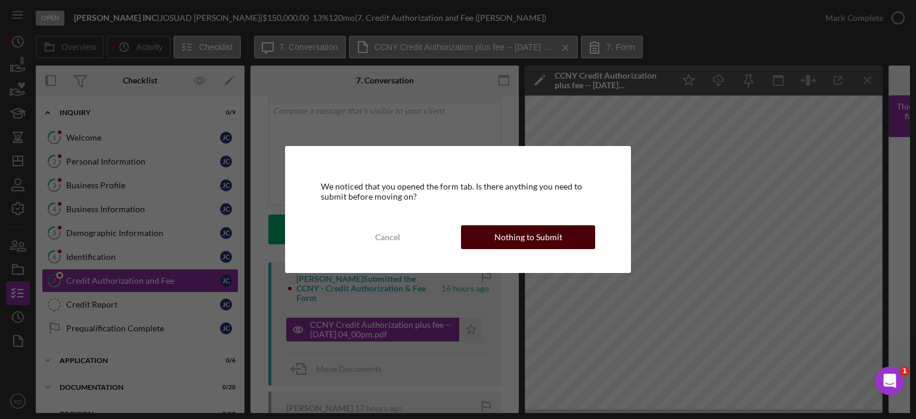
click at [537, 233] on div "Nothing to Submit" at bounding box center [528, 237] width 68 height 24
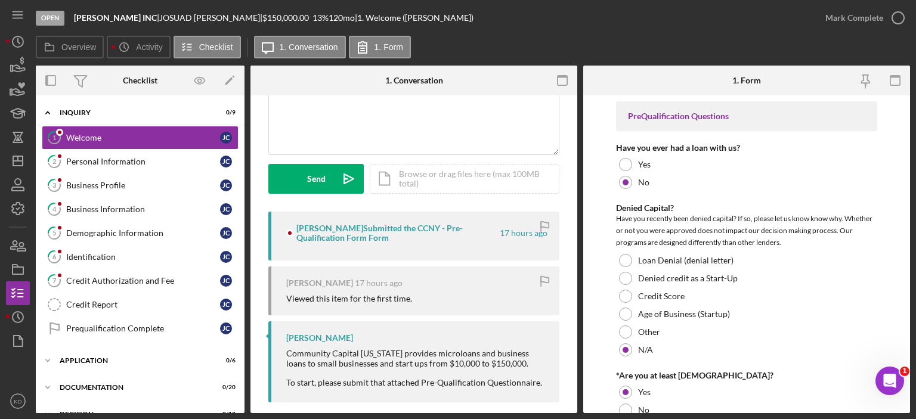
scroll to position [129, 0]
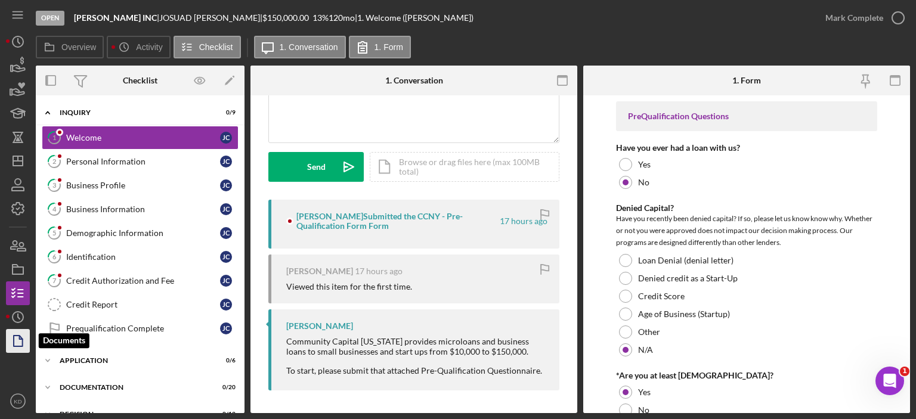
click at [16, 338] on icon "button" at bounding box center [18, 341] width 30 height 30
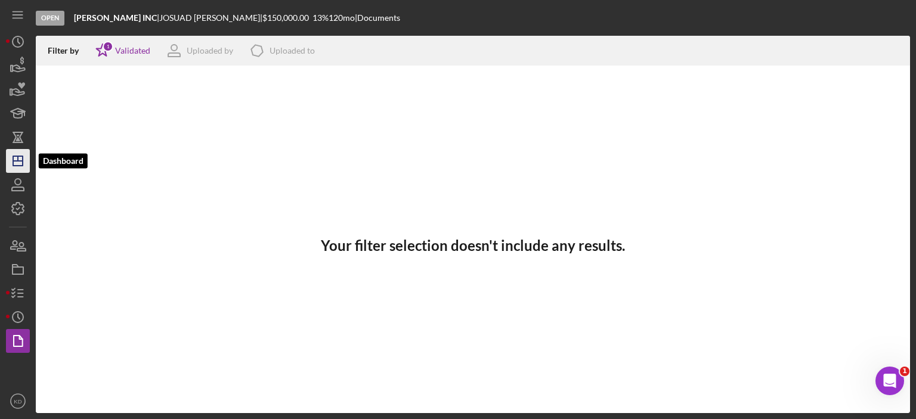
click at [15, 161] on line "button" at bounding box center [18, 161] width 10 height 0
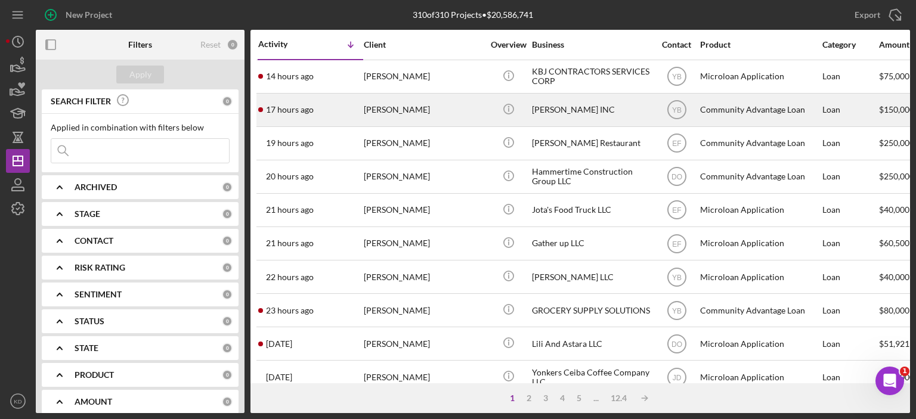
click at [427, 104] on div "[PERSON_NAME]" at bounding box center [423, 110] width 119 height 32
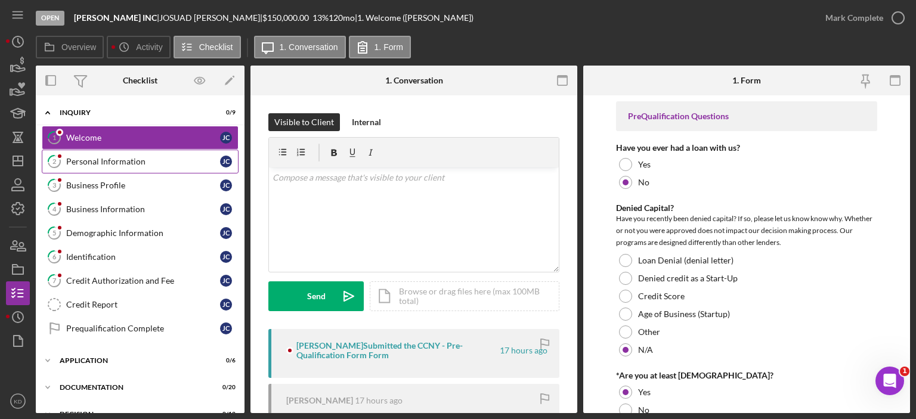
click at [134, 159] on div "Personal Information" at bounding box center [143, 162] width 154 height 10
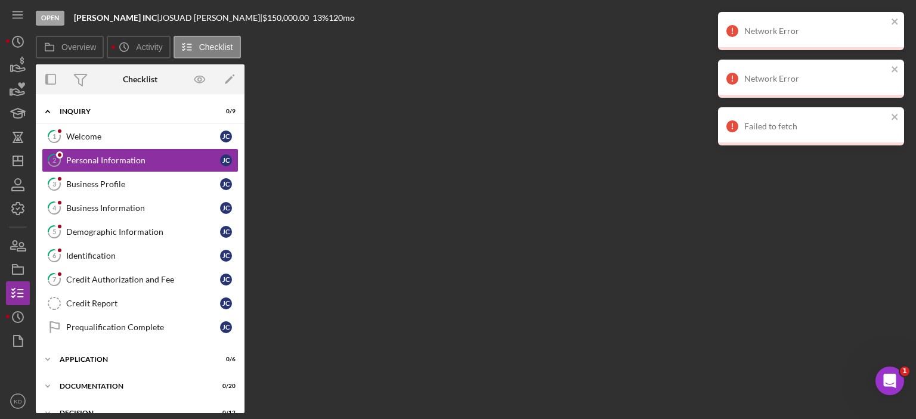
click at [547, 309] on div "Overview Internal Workflow Stage Open Icon/Dropdown Arrow Archive (can unarchiv…" at bounding box center [473, 238] width 874 height 349
click at [80, 185] on div "Business Profile" at bounding box center [143, 184] width 154 height 10
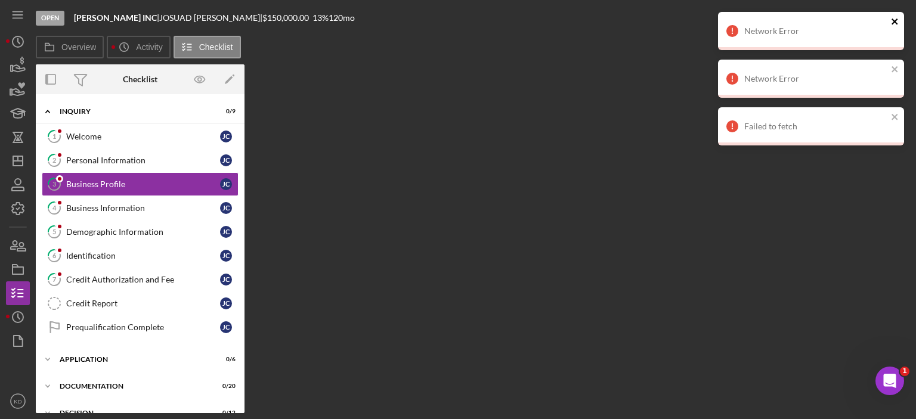
click at [892, 23] on icon "close" at bounding box center [894, 21] width 6 height 6
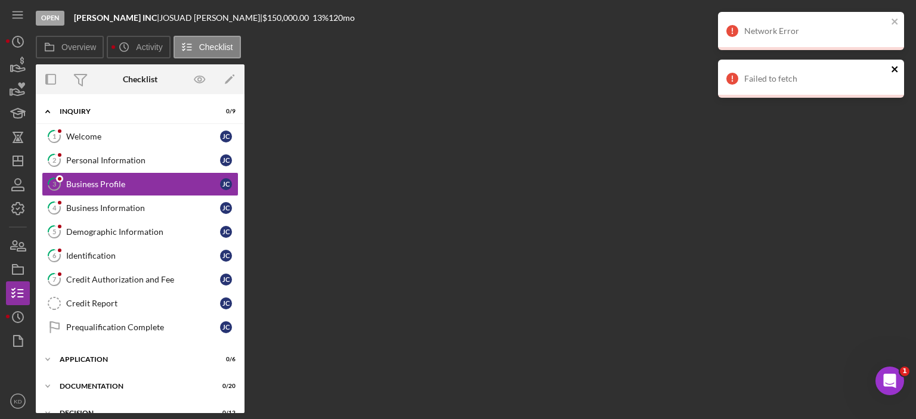
click at [895, 68] on icon "close" at bounding box center [894, 69] width 6 height 6
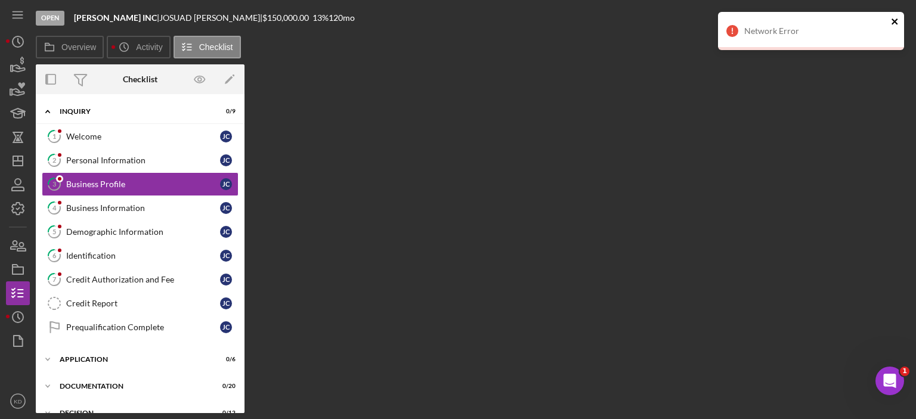
click at [895, 22] on icon "close" at bounding box center [894, 21] width 6 height 6
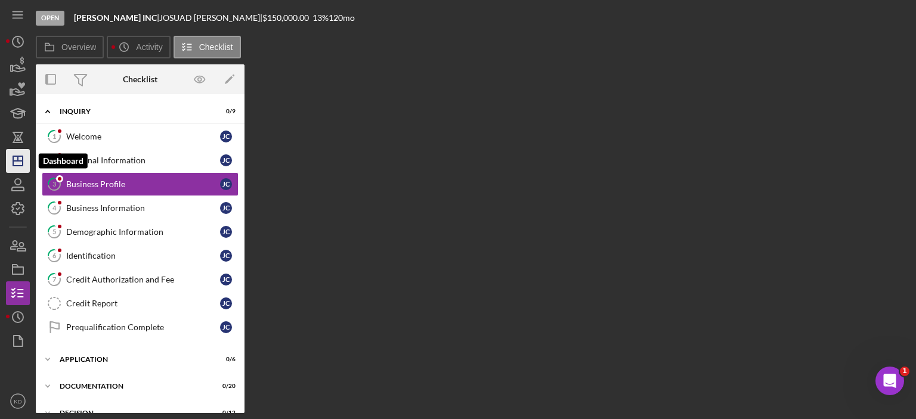
click at [12, 160] on icon "Icon/Dashboard" at bounding box center [18, 161] width 30 height 30
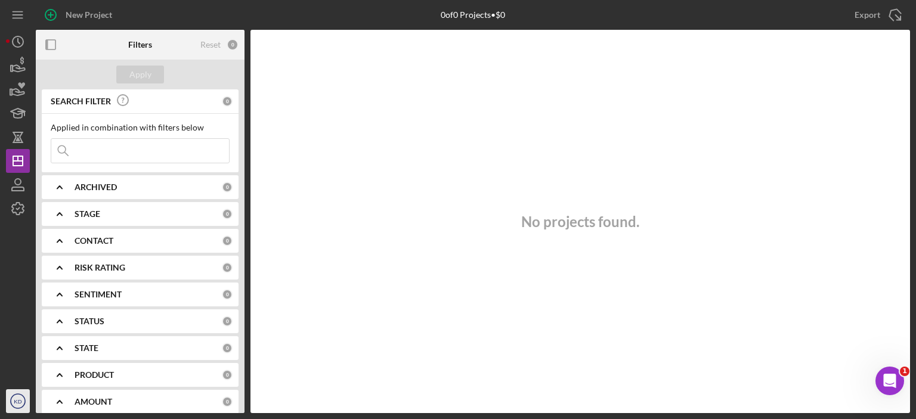
click at [17, 399] on text "KD" at bounding box center [18, 401] width 8 height 7
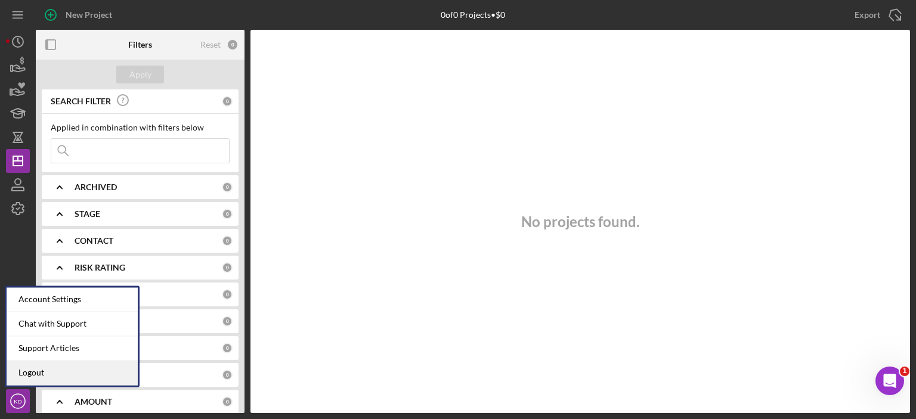
click at [18, 376] on link "Logout" at bounding box center [72, 373] width 131 height 24
